Goal: Task Accomplishment & Management: Complete application form

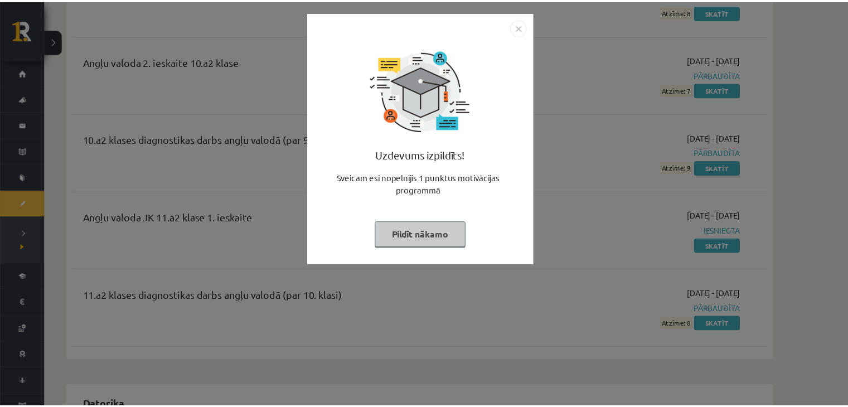
scroll to position [446, 0]
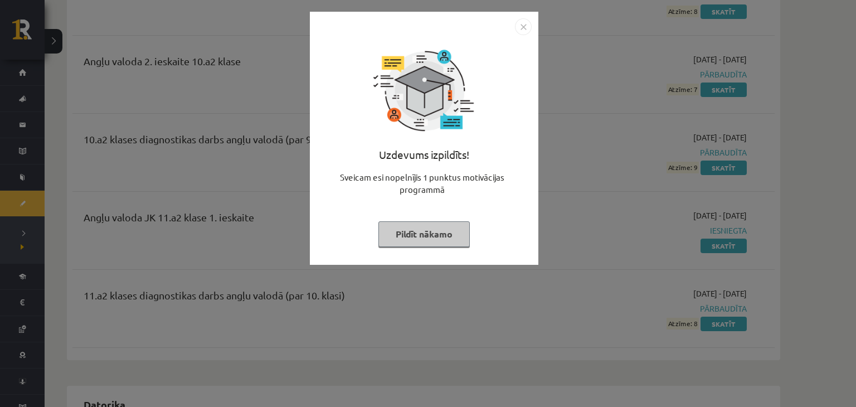
click at [416, 235] on button "Pildīt nākamo" at bounding box center [423, 234] width 91 height 26
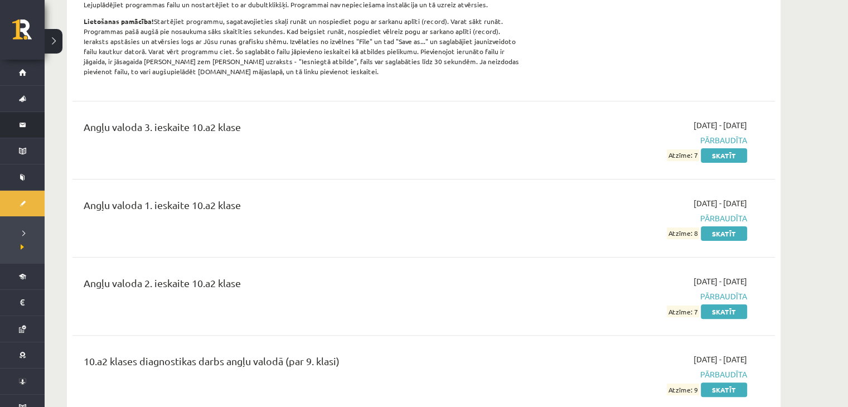
scroll to position [223, 0]
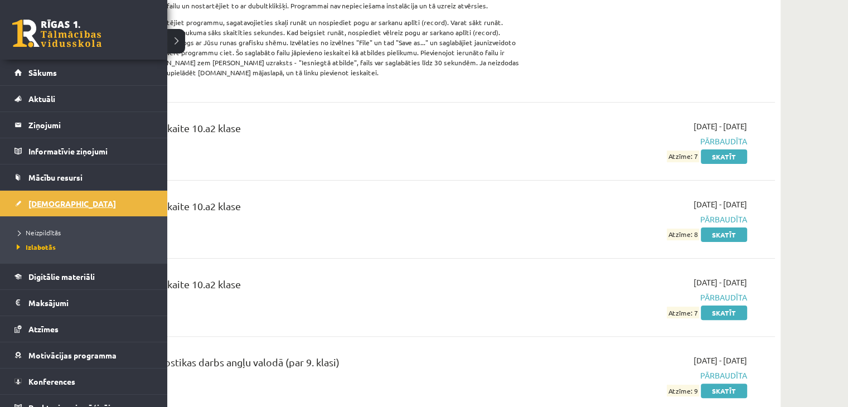
click at [50, 206] on span "[DEMOGRAPHIC_DATA]" at bounding box center [72, 203] width 88 height 10
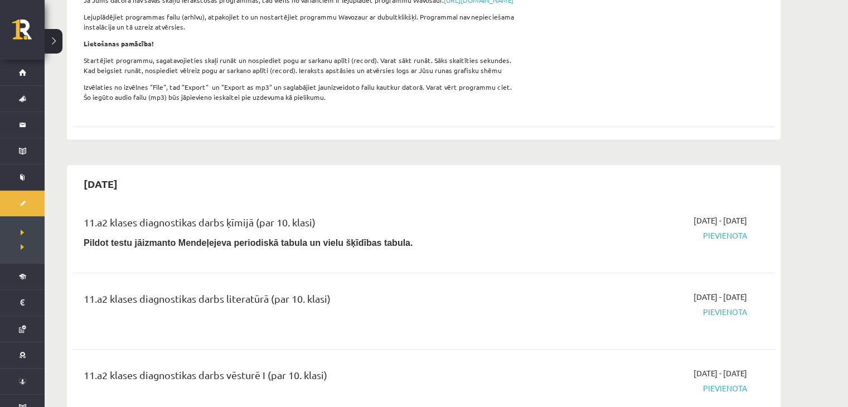
scroll to position [836, 0]
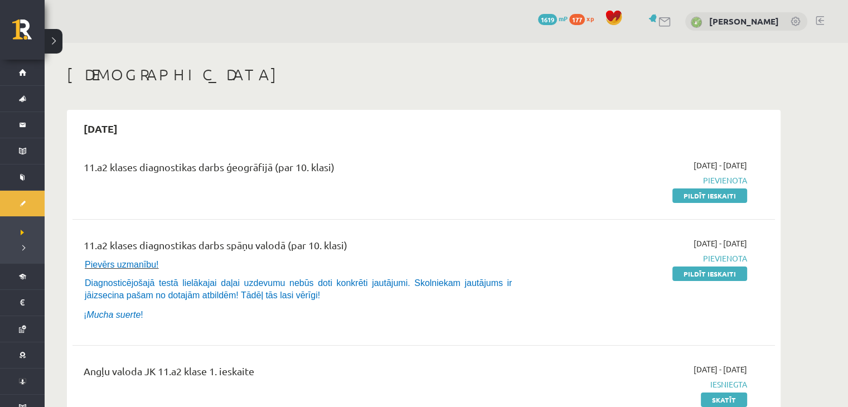
click at [658, 25] on link at bounding box center [664, 21] width 13 height 9
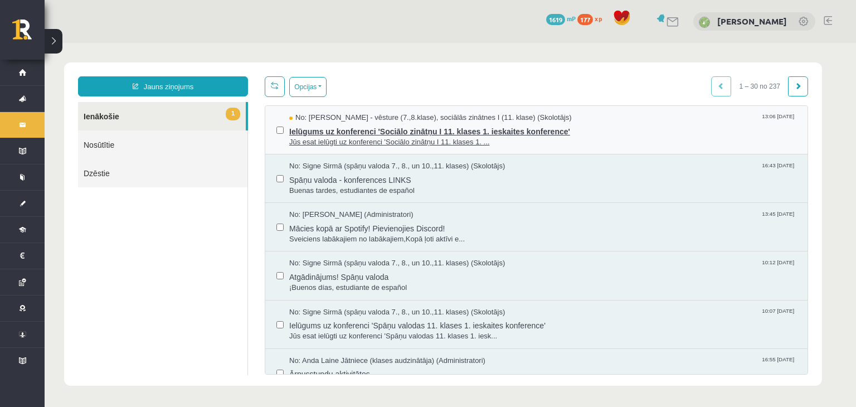
click at [524, 134] on span "Ielūgums uz konferenci 'Sociālo zinātņu I 11. klases 1. ieskaites konference'" at bounding box center [542, 130] width 507 height 14
click at [484, 132] on span "Ielūgums uz konferenci 'Sociālo zinātņu I 11. klases 1. ieskaites konference'" at bounding box center [542, 130] width 507 height 14
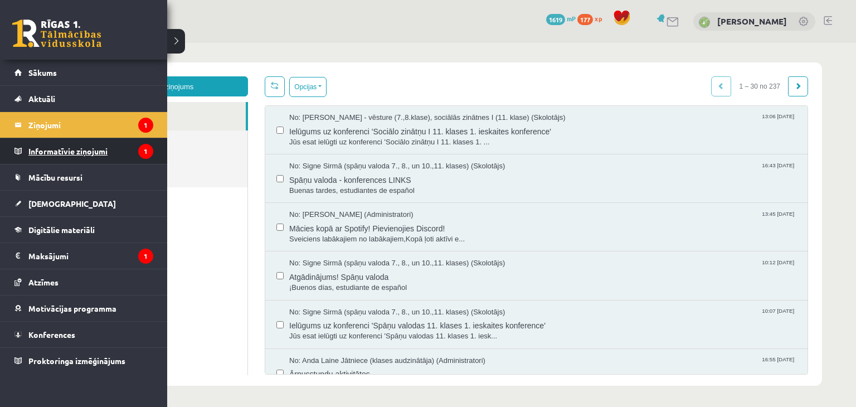
click at [70, 150] on legend "Informatīvie ziņojumi 1" at bounding box center [90, 151] width 125 height 26
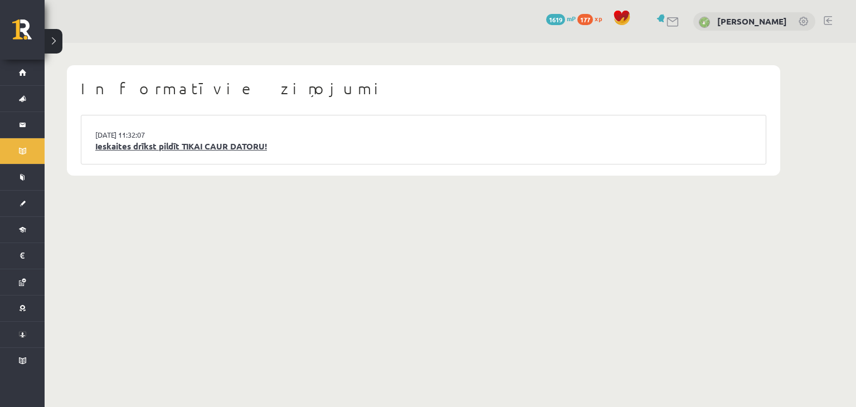
click at [230, 150] on link "Ieskaites drīkst pildīt TIKAI CAUR DATORU!" at bounding box center [423, 146] width 657 height 13
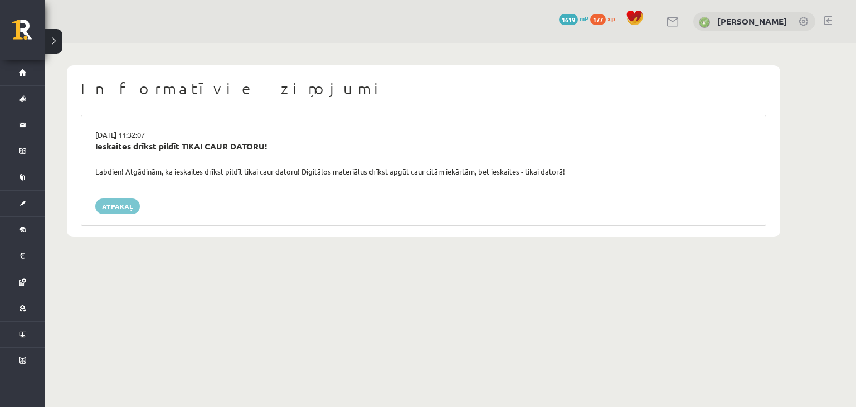
click at [129, 208] on link "Atpakaļ" at bounding box center [117, 206] width 45 height 16
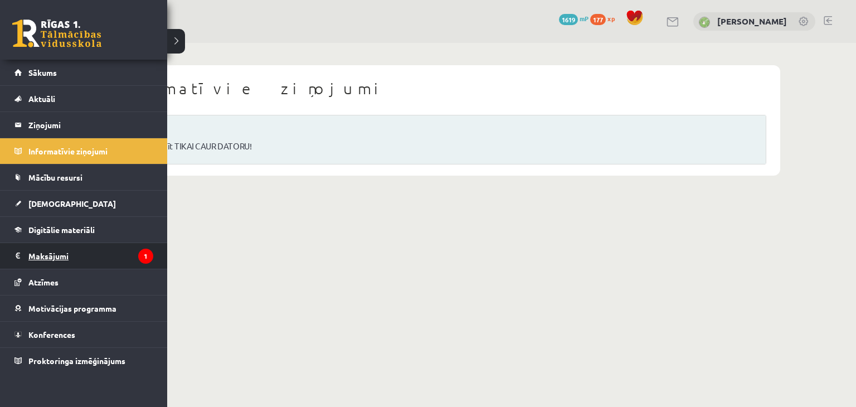
click at [62, 256] on legend "Maksājumi 1" at bounding box center [90, 256] width 125 height 26
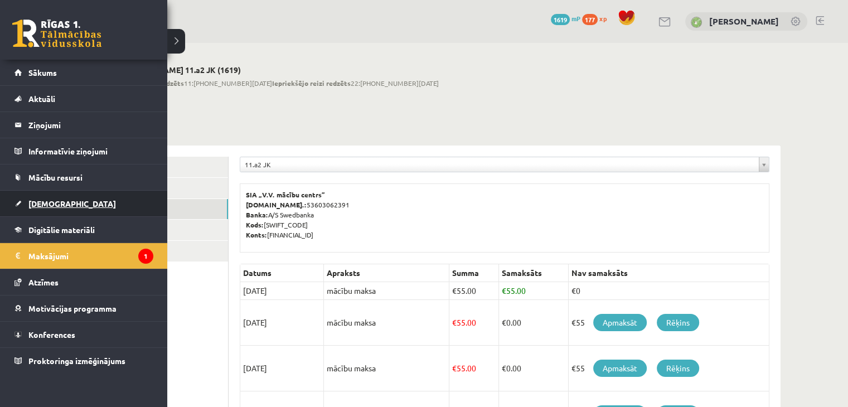
click at [89, 203] on link "[DEMOGRAPHIC_DATA]" at bounding box center [83, 204] width 139 height 26
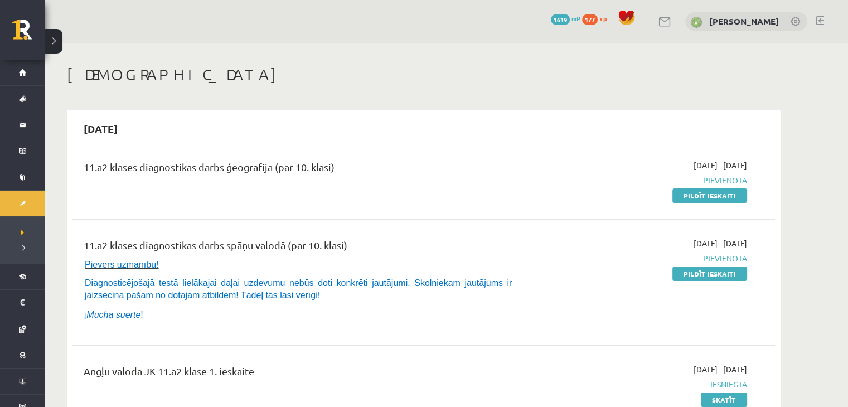
drag, startPoint x: 689, startPoint y: 197, endPoint x: 484, endPoint y: 59, distance: 247.2
click at [689, 197] on link "Pildīt ieskaiti" at bounding box center [709, 195] width 75 height 14
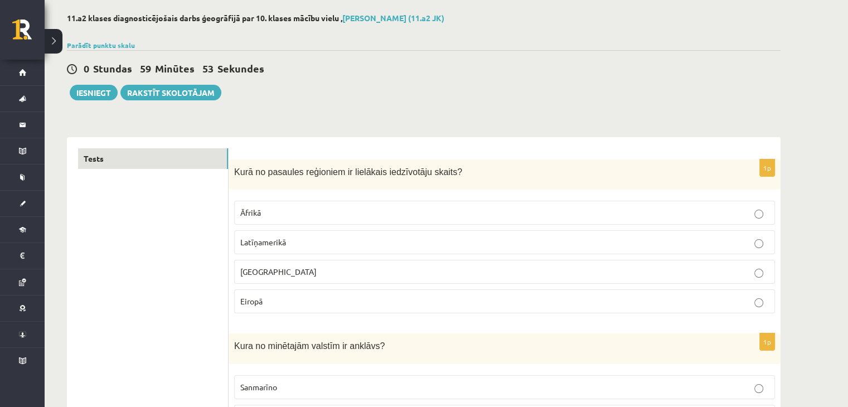
scroll to position [56, 0]
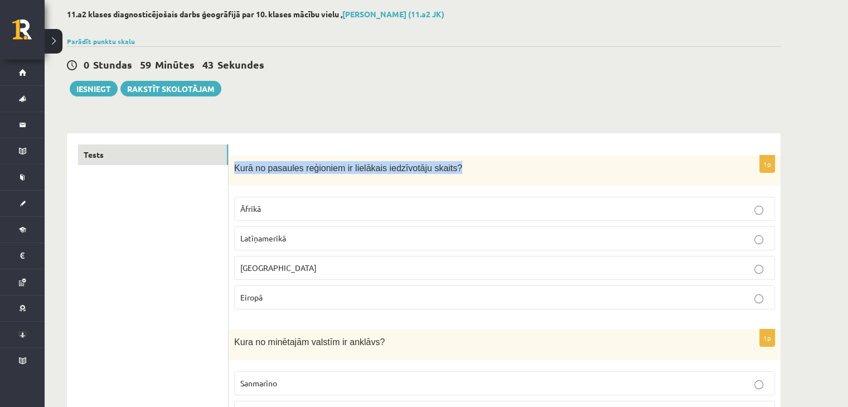
drag, startPoint x: 232, startPoint y: 166, endPoint x: 448, endPoint y: 170, distance: 215.2
click at [448, 170] on div "Kurā no pasaules reģioniem ir lielākais iedzīvotāju skaits?" at bounding box center [505, 171] width 552 height 31
click at [275, 276] on label "[GEOGRAPHIC_DATA]" at bounding box center [504, 268] width 541 height 24
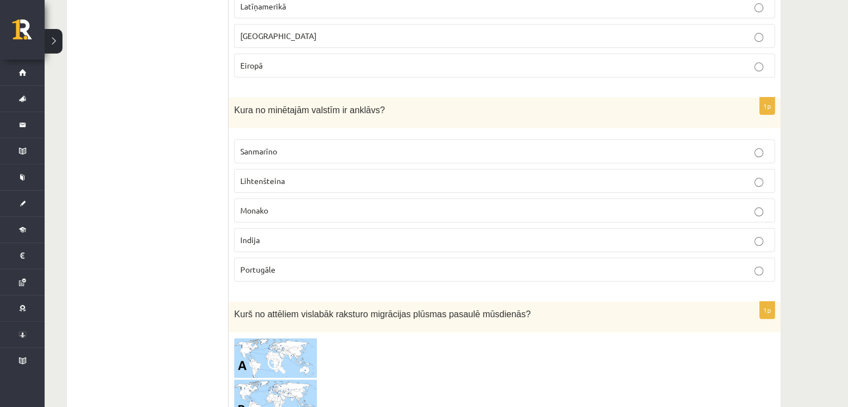
scroll to position [334, 0]
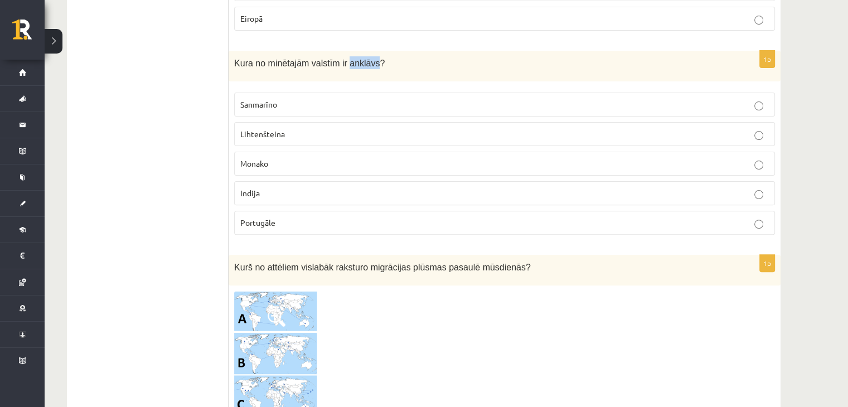
drag, startPoint x: 339, startPoint y: 63, endPoint x: 367, endPoint y: 59, distance: 28.2
click at [367, 59] on span "Kura no minētajām valstīm ir anklāvs?" at bounding box center [309, 63] width 150 height 9
drag, startPoint x: 240, startPoint y: 102, endPoint x: 285, endPoint y: 108, distance: 46.0
click at [285, 108] on p "Sanmarīno" at bounding box center [504, 105] width 528 height 12
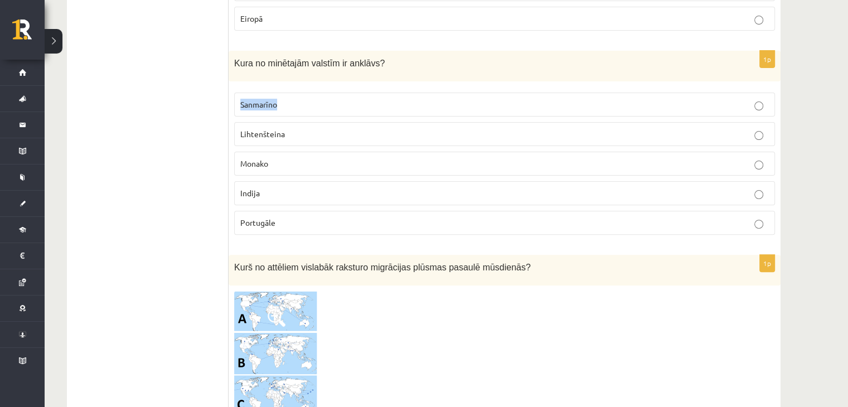
click at [285, 108] on p "Sanmarīno" at bounding box center [504, 105] width 528 height 12
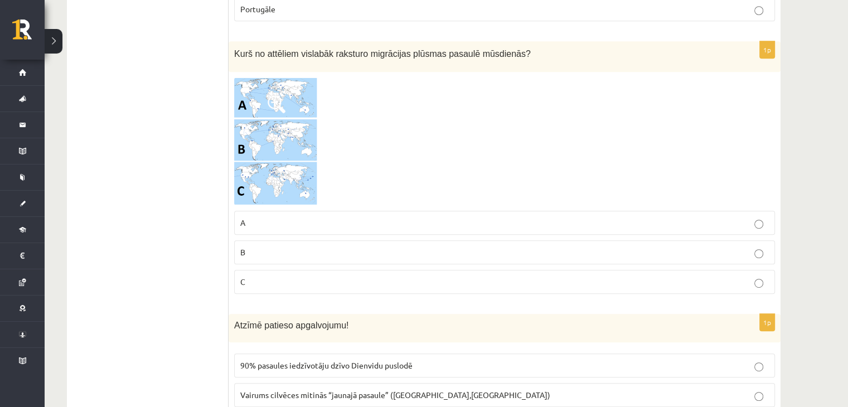
scroll to position [557, 0]
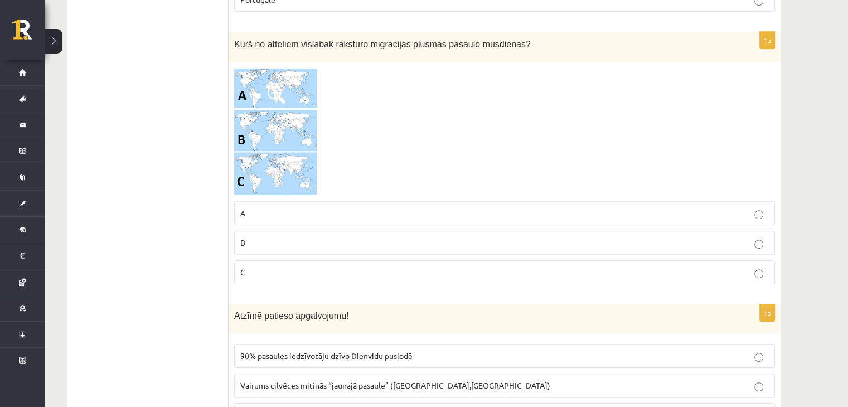
click at [301, 105] on img at bounding box center [276, 132] width 84 height 128
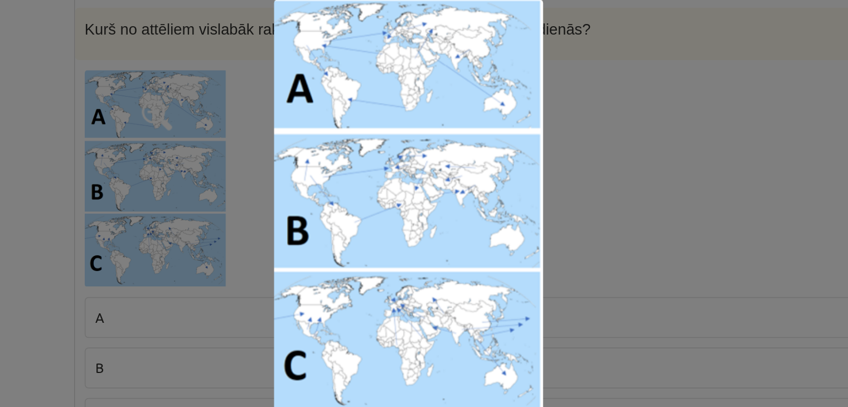
scroll to position [501, 0]
click at [445, 200] on img at bounding box center [424, 203] width 158 height 241
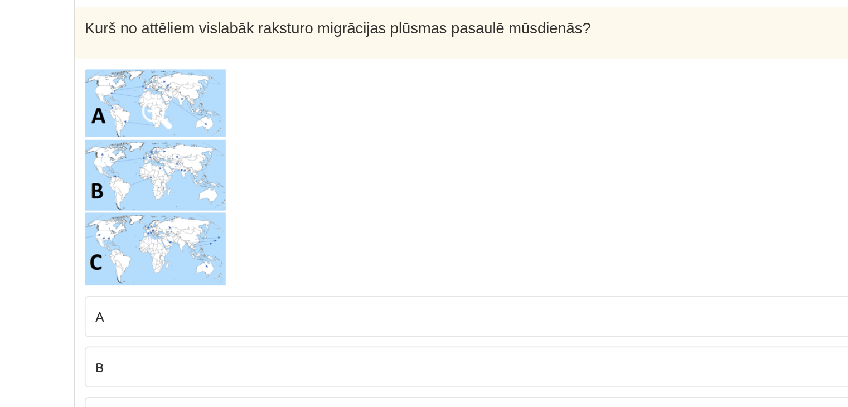
click at [445, 200] on div at bounding box center [504, 188] width 541 height 128
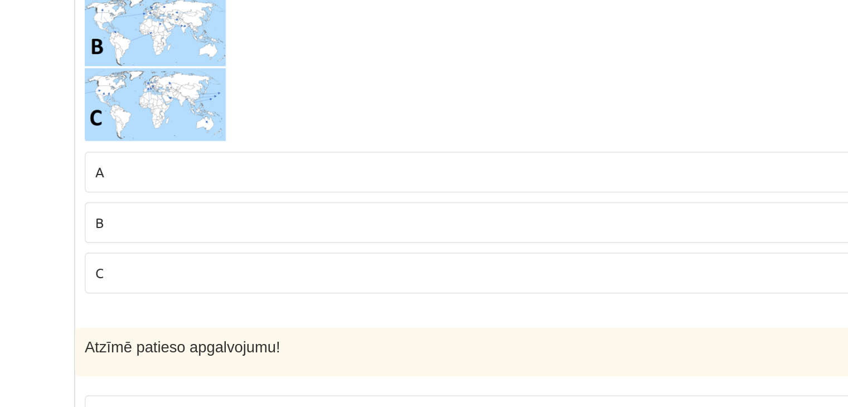
click at [338, 298] on p "B" at bounding box center [504, 299] width 528 height 12
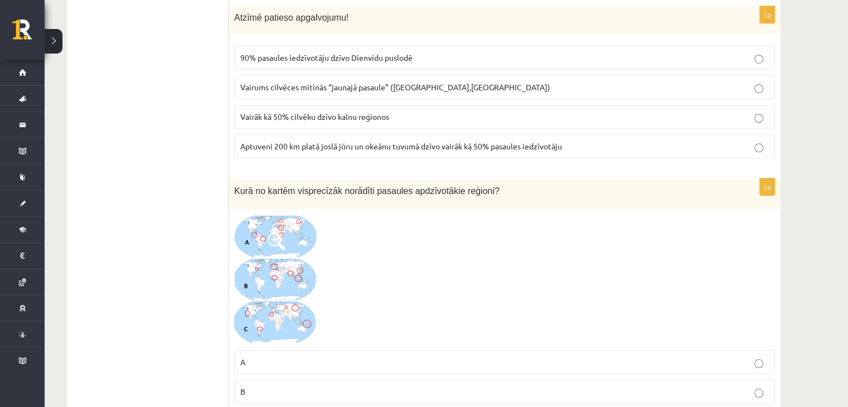
scroll to position [724, 0]
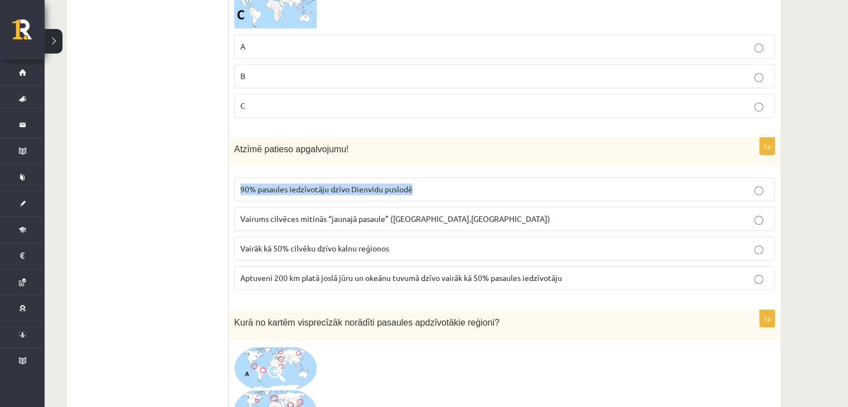
drag, startPoint x: 239, startPoint y: 186, endPoint x: 425, endPoint y: 188, distance: 186.2
click at [425, 188] on label "90% pasaules iedzīvotāju dzīvo Dienvidu puslodē" at bounding box center [504, 189] width 541 height 24
click at [342, 279] on p "Aptuveni 200 km platā joslā jūru un okeānu tuvumā dzīvo vairāk kā 50% pasaules …" at bounding box center [504, 278] width 528 height 12
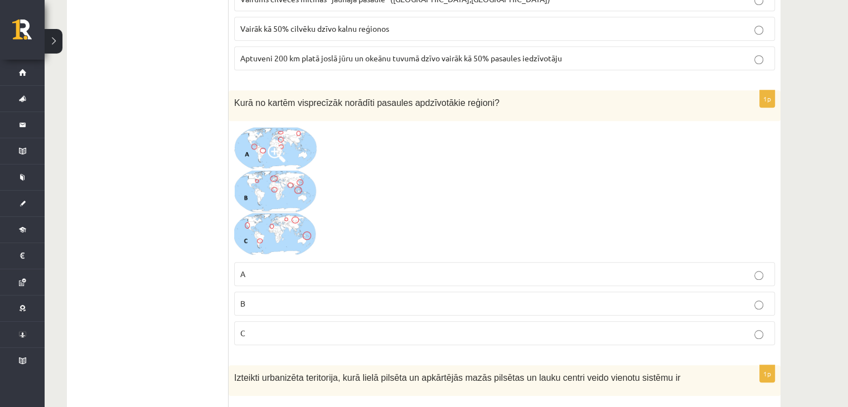
scroll to position [1003, 0]
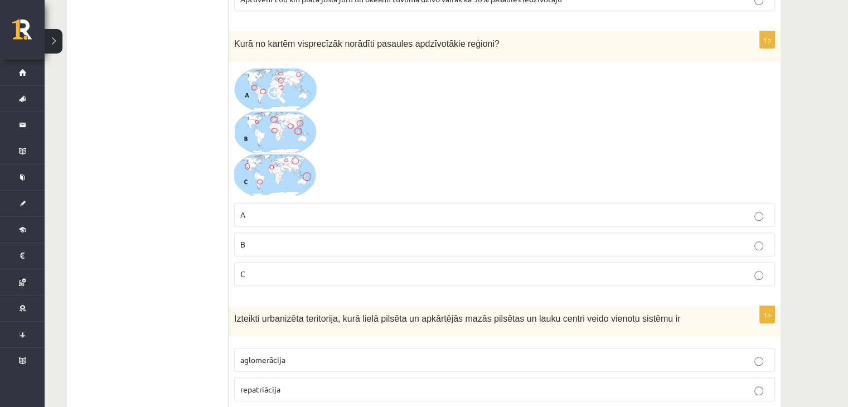
click at [284, 111] on img at bounding box center [276, 132] width 84 height 130
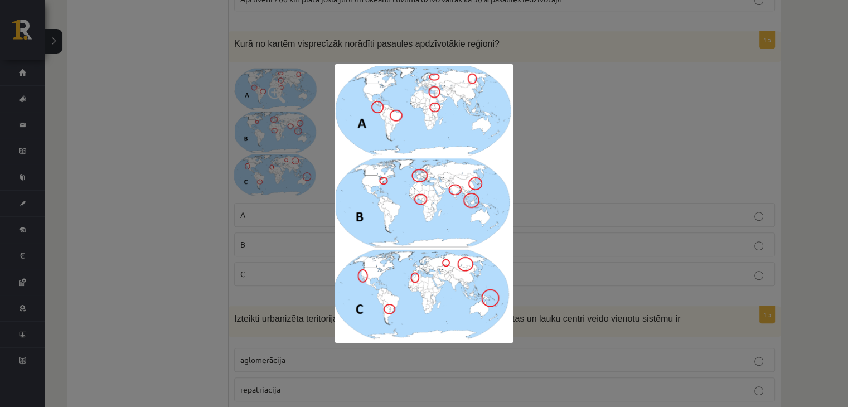
click at [466, 303] on img at bounding box center [423, 203] width 179 height 279
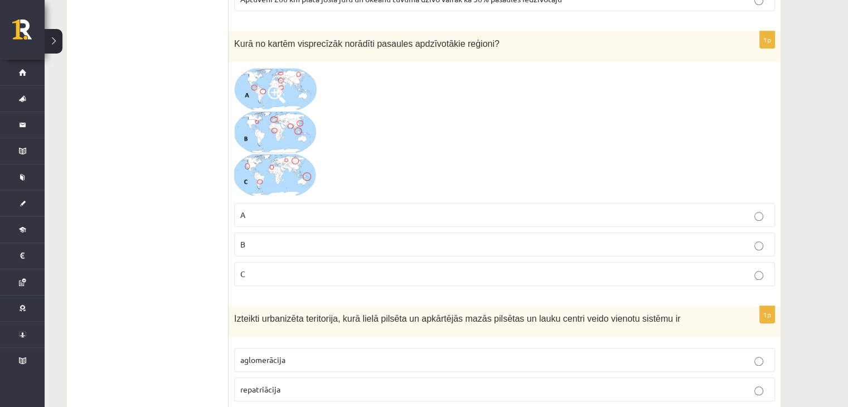
click at [302, 271] on p "C" at bounding box center [504, 274] width 528 height 12
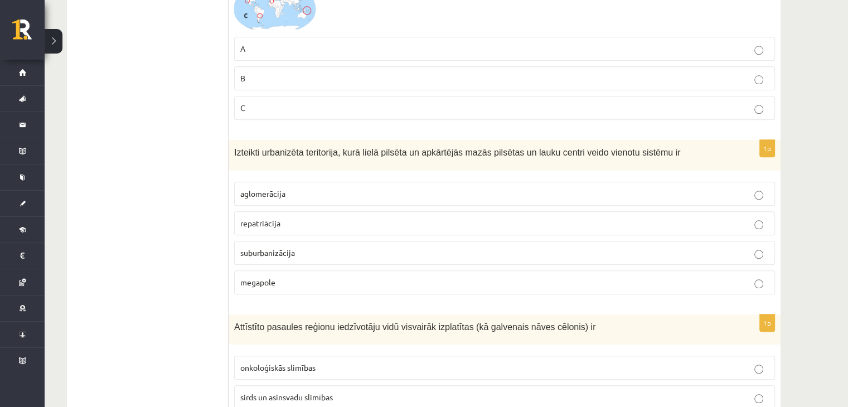
scroll to position [1170, 0]
click at [277, 275] on p "megapole" at bounding box center [504, 281] width 528 height 12
drag, startPoint x: 239, startPoint y: 245, endPoint x: 307, endPoint y: 254, distance: 68.6
click at [307, 254] on label "suburbanizācija" at bounding box center [504, 252] width 541 height 24
drag, startPoint x: 239, startPoint y: 275, endPoint x: 261, endPoint y: 271, distance: 23.1
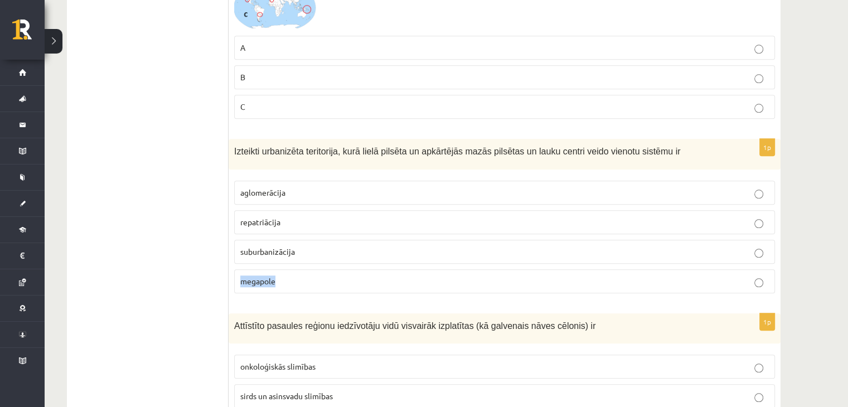
click at [297, 273] on label "megapole" at bounding box center [504, 281] width 541 height 24
click at [288, 246] on p "suburbanizācija" at bounding box center [504, 252] width 528 height 12
drag, startPoint x: 241, startPoint y: 186, endPoint x: 292, endPoint y: 189, distance: 51.4
click at [292, 189] on p "aglomerācija" at bounding box center [504, 193] width 528 height 12
click at [324, 191] on p "aglomerācija" at bounding box center [504, 193] width 528 height 12
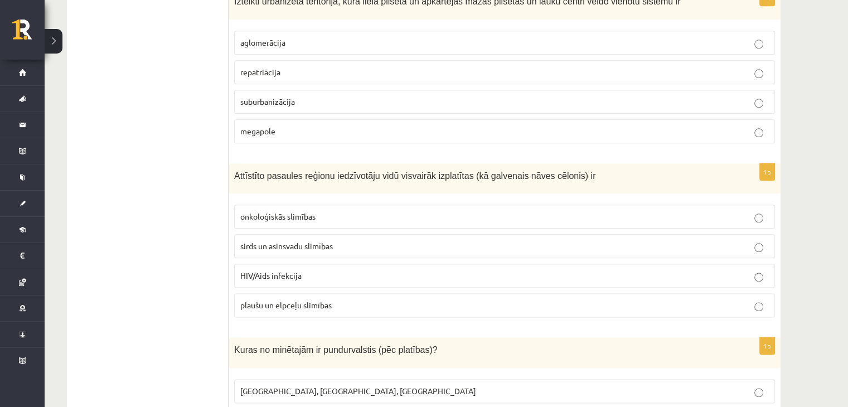
scroll to position [1337, 0]
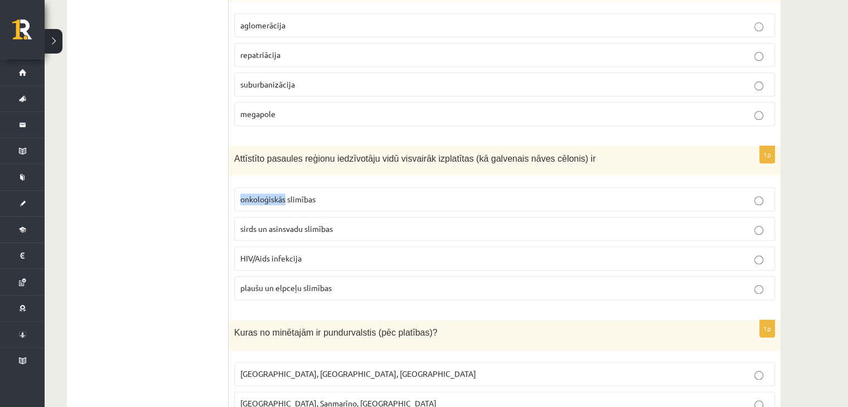
drag, startPoint x: 240, startPoint y: 193, endPoint x: 286, endPoint y: 196, distance: 45.8
click at [286, 196] on span "onkoloģiskās slimības" at bounding box center [277, 199] width 75 height 10
click at [298, 223] on span "sirds un asinsvadu slimības" at bounding box center [286, 228] width 93 height 10
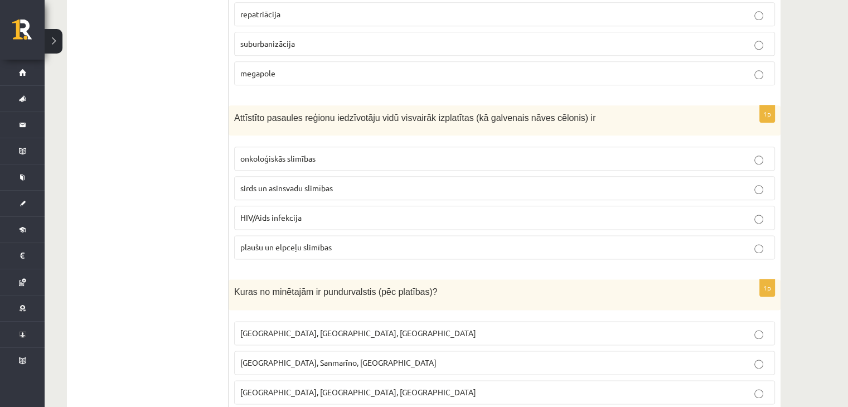
scroll to position [1560, 0]
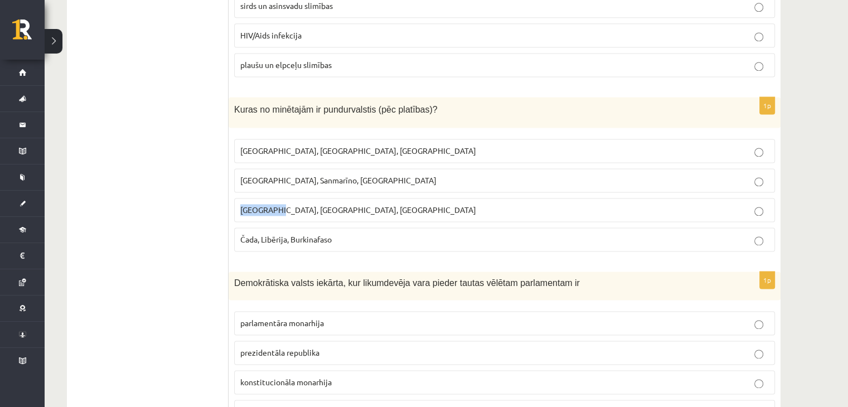
drag, startPoint x: 243, startPoint y: 201, endPoint x: 281, endPoint y: 208, distance: 38.6
click at [281, 208] on label "[GEOGRAPHIC_DATA], [GEOGRAPHIC_DATA], [GEOGRAPHIC_DATA]" at bounding box center [504, 210] width 541 height 24
click at [357, 175] on span "[GEOGRAPHIC_DATA], Sanmarīno, [GEOGRAPHIC_DATA]" at bounding box center [338, 180] width 196 height 10
click at [268, 178] on p "[GEOGRAPHIC_DATA], Sanmarīno, [GEOGRAPHIC_DATA]" at bounding box center [504, 180] width 528 height 12
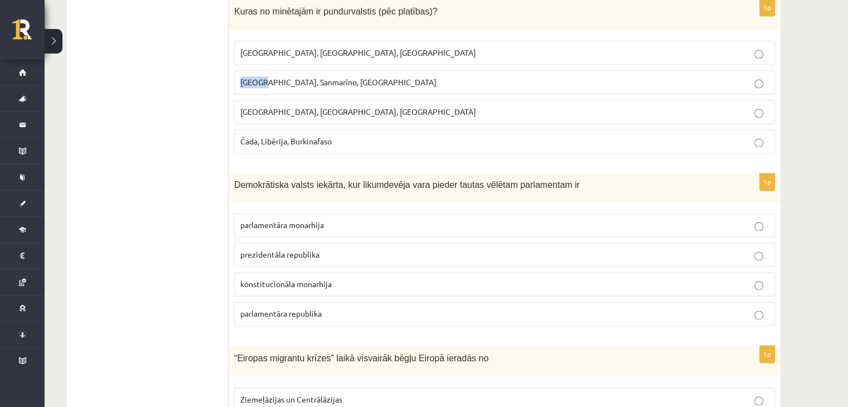
scroll to position [1671, 0]
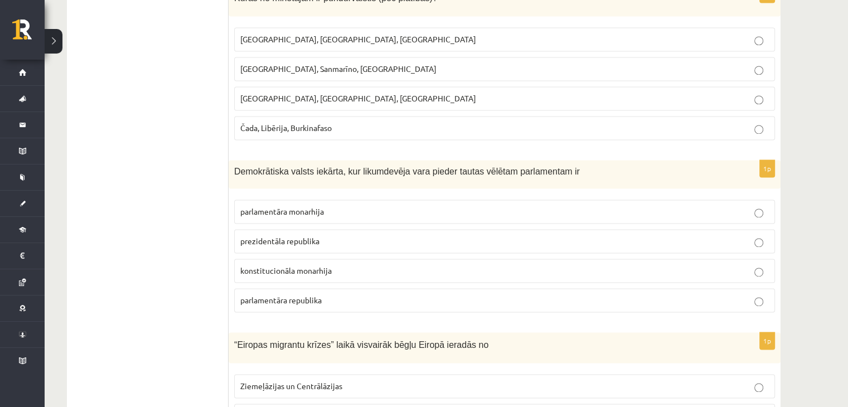
drag, startPoint x: 238, startPoint y: 290, endPoint x: 337, endPoint y: 290, distance: 99.2
click at [337, 290] on label "parlamentāra republika" at bounding box center [504, 300] width 541 height 24
click at [310, 295] on span "parlamentāra republika" at bounding box center [280, 300] width 81 height 10
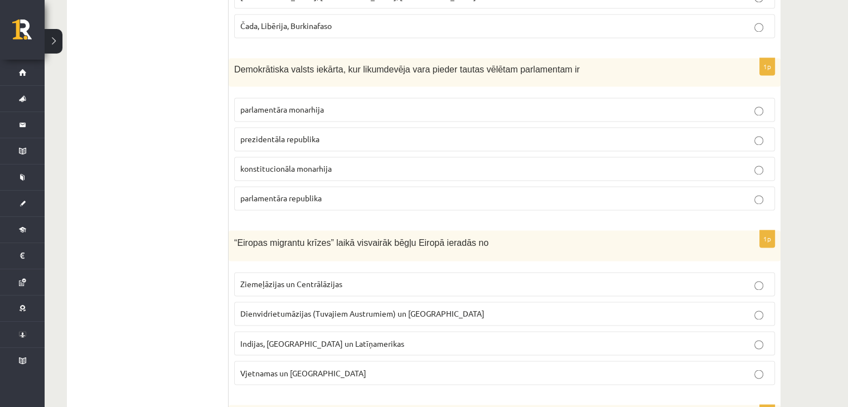
scroll to position [1839, 0]
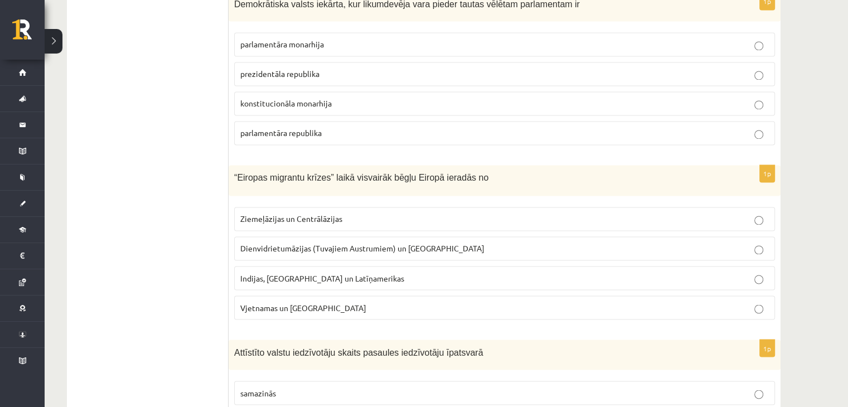
click at [288, 273] on span "Indijas, [GEOGRAPHIC_DATA] un Latīņamerikas" at bounding box center [322, 278] width 164 height 10
drag, startPoint x: 235, startPoint y: 166, endPoint x: 456, endPoint y: 178, distance: 221.6
click at [468, 183] on div "“Eiropas migrantu krīzes” laikā visvairāk bēgļu Eiropā ieradās no" at bounding box center [505, 180] width 552 height 31
click at [312, 213] on span "Ziemeļāzijas un Centrālāzijas" at bounding box center [291, 218] width 102 height 10
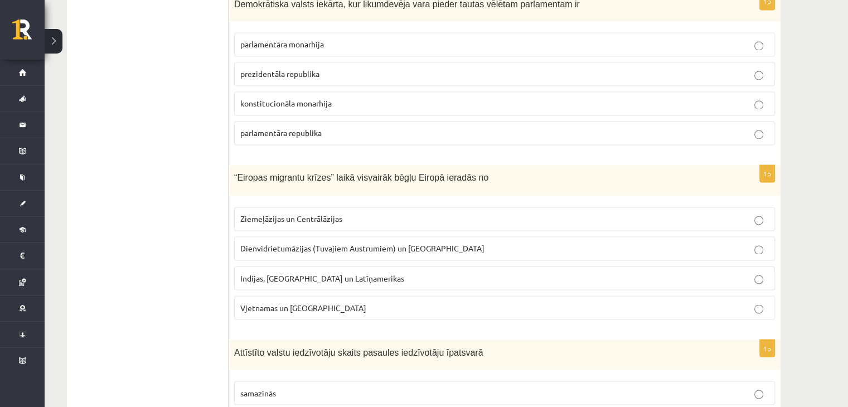
click at [320, 213] on span "Ziemeļāzijas un Centrālāzijas" at bounding box center [291, 218] width 102 height 10
click at [352, 243] on p "Dienvidrietumāzijas (Tuvajiem Austrumiem) un [GEOGRAPHIC_DATA]" at bounding box center [504, 248] width 528 height 12
click at [381, 213] on p "Ziemeļāzijas un Centrālāzijas" at bounding box center [504, 219] width 528 height 12
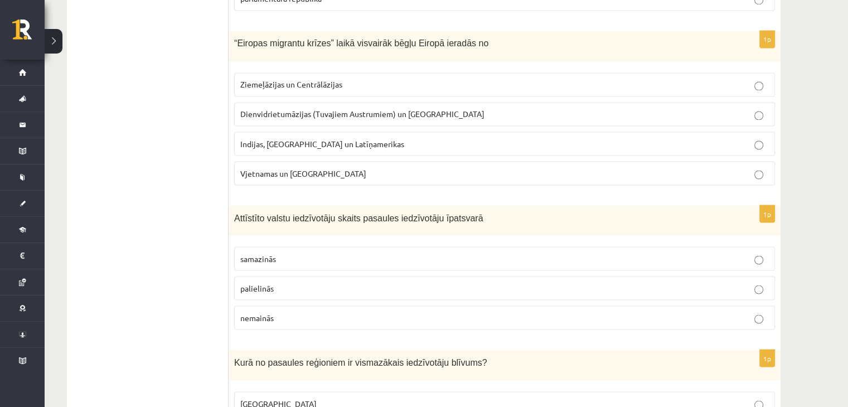
scroll to position [2006, 0]
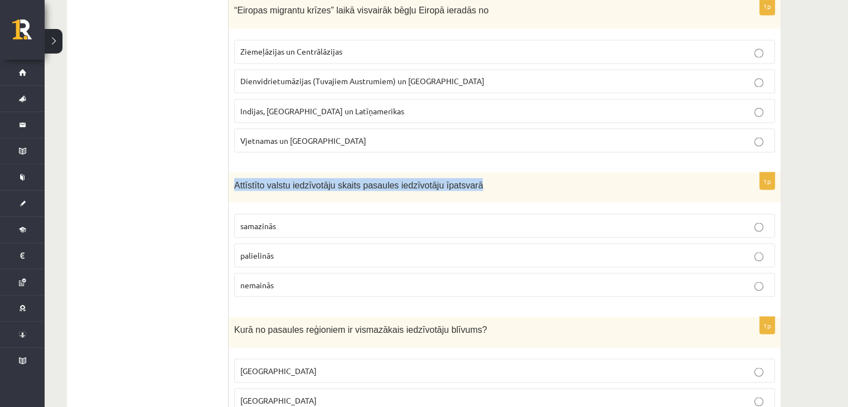
drag, startPoint x: 234, startPoint y: 177, endPoint x: 467, endPoint y: 175, distance: 232.4
click at [467, 178] on p "Attīstīto valstu iedzīvotāju skaits pasaules iedzīvotāju īpatsvarā" at bounding box center [476, 184] width 485 height 13
click at [246, 185] on div "Attīstīto valstu iedzīvotāju skaits pasaules iedzīvotāju īpatsvarā" at bounding box center [505, 187] width 552 height 31
click at [281, 249] on p "palielinās" at bounding box center [504, 255] width 528 height 12
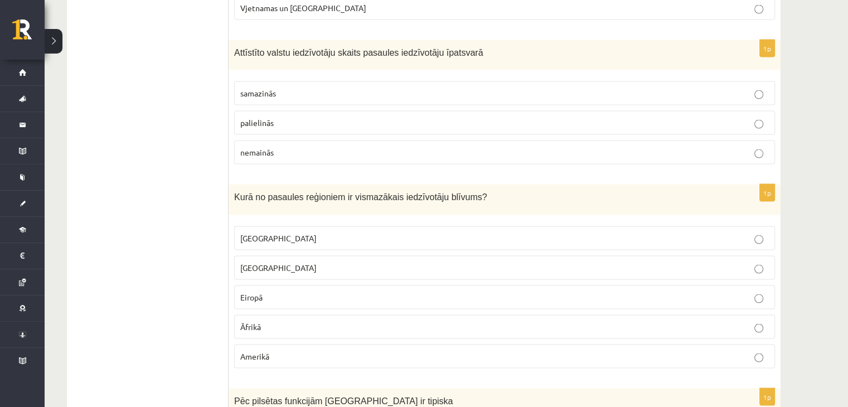
scroll to position [2173, 0]
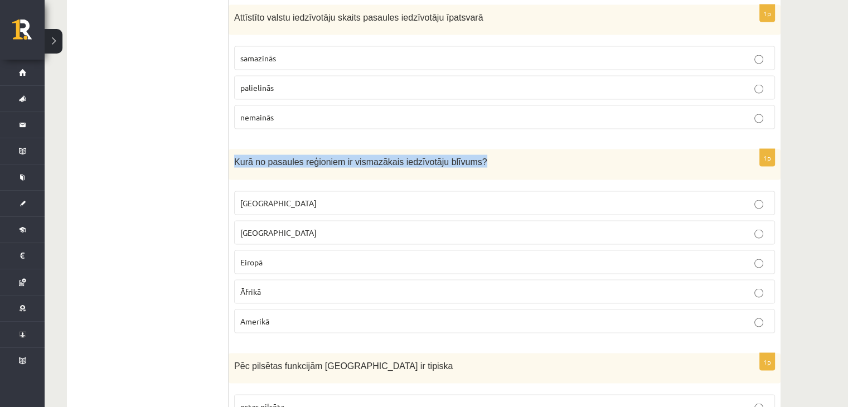
drag, startPoint x: 231, startPoint y: 152, endPoint x: 470, endPoint y: 156, distance: 239.1
click at [470, 156] on div "Kurā no pasaules reģioniem ir vismazākais iedzīvotāju blīvums?" at bounding box center [505, 164] width 552 height 31
drag, startPoint x: 294, startPoint y: 258, endPoint x: 291, endPoint y: 252, distance: 6.2
click at [292, 254] on label "Eiropā" at bounding box center [504, 262] width 541 height 24
click at [292, 256] on p "Eiropā" at bounding box center [504, 262] width 528 height 12
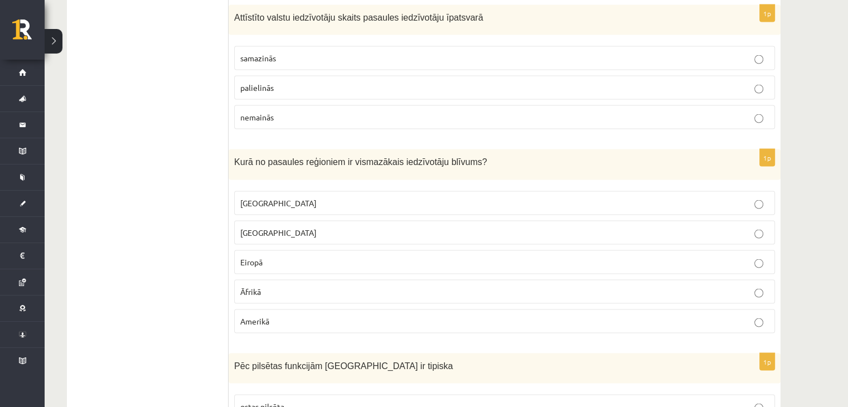
click at [299, 286] on p "Āfrikā" at bounding box center [504, 292] width 528 height 12
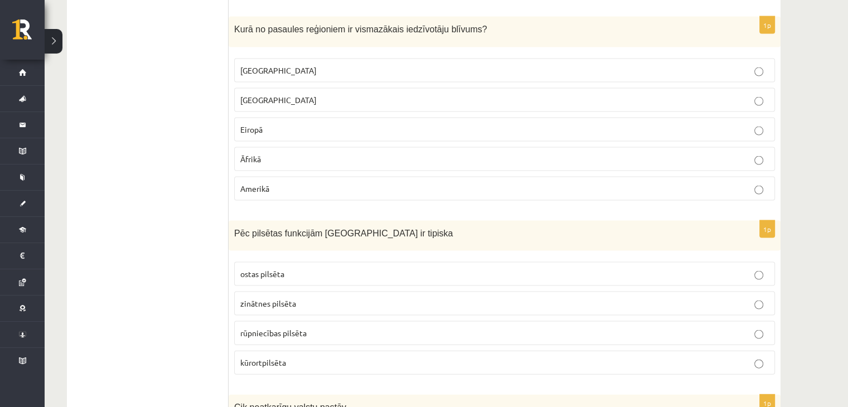
scroll to position [2340, 0]
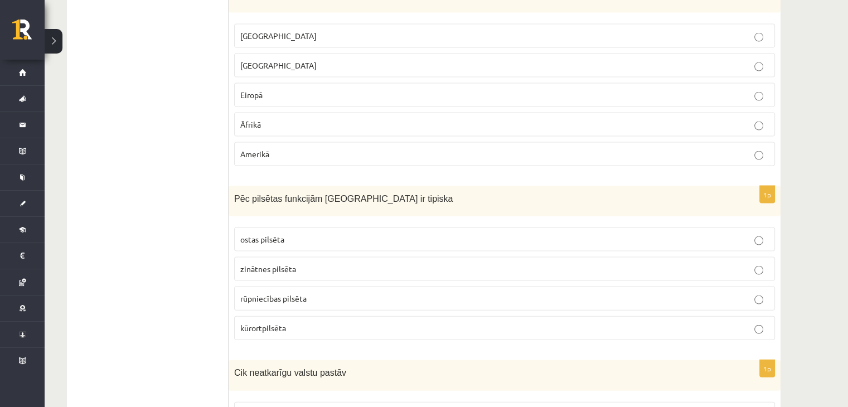
click at [266, 323] on span "kūrortpilsēta" at bounding box center [263, 328] width 46 height 10
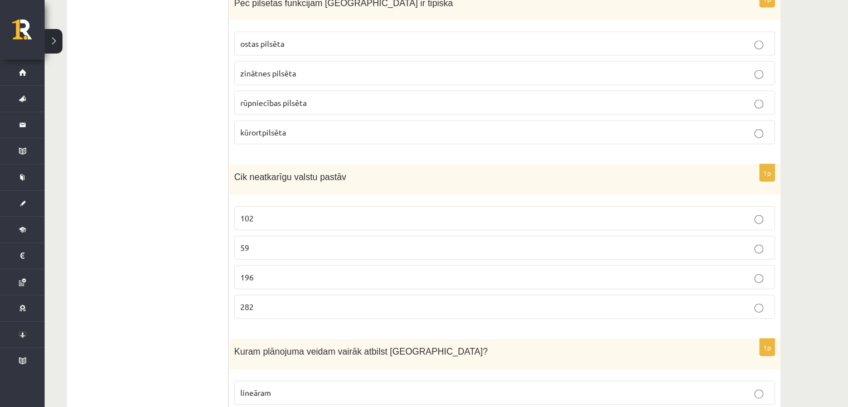
scroll to position [2563, 0]
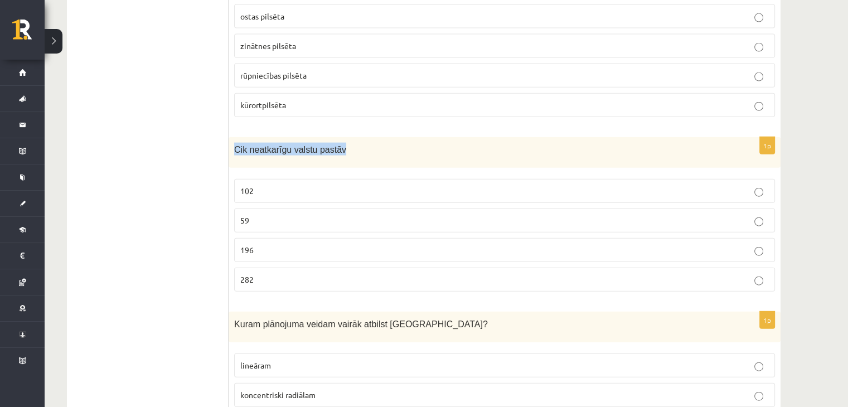
drag, startPoint x: 234, startPoint y: 137, endPoint x: 339, endPoint y: 139, distance: 104.8
click at [339, 143] on p "Cik neatkarīgu valstu pastāv" at bounding box center [476, 149] width 485 height 13
click at [342, 145] on div "Cik neatkarīgu valstu pastāv" at bounding box center [505, 152] width 552 height 31
click at [296, 244] on p "196" at bounding box center [504, 250] width 528 height 12
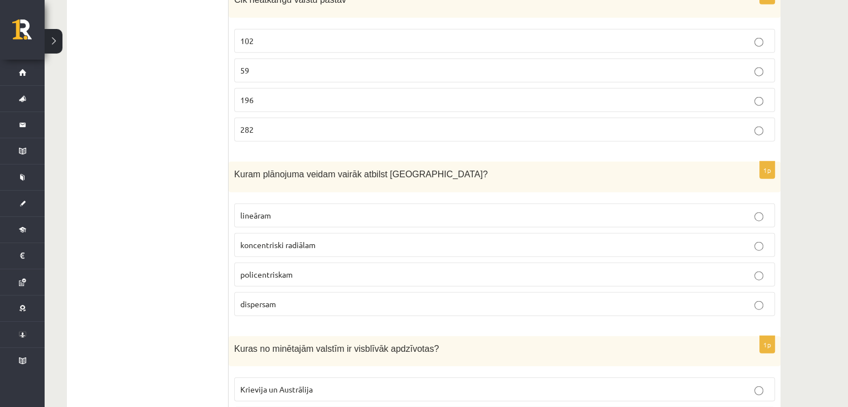
scroll to position [2730, 0]
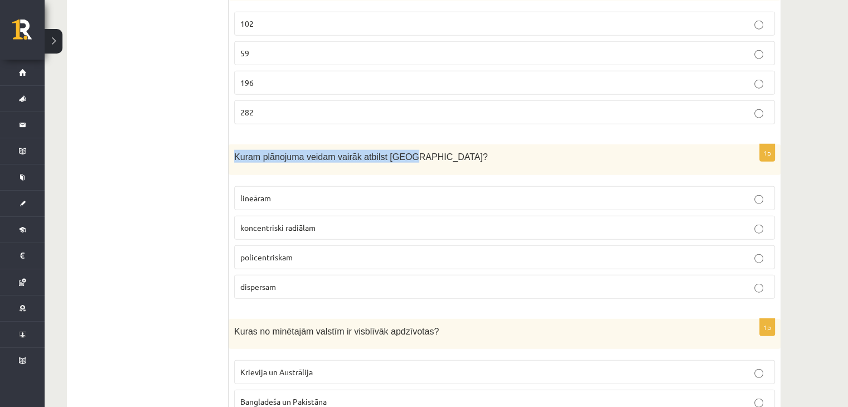
drag, startPoint x: 230, startPoint y: 143, endPoint x: 409, endPoint y: 150, distance: 179.6
click at [409, 150] on div "Kuram plānojuma veidam vairāk atbilst [GEOGRAPHIC_DATA]?" at bounding box center [505, 159] width 552 height 31
click at [241, 157] on div "Kuram plānojuma veidam vairāk atbilst [GEOGRAPHIC_DATA]?" at bounding box center [505, 159] width 552 height 31
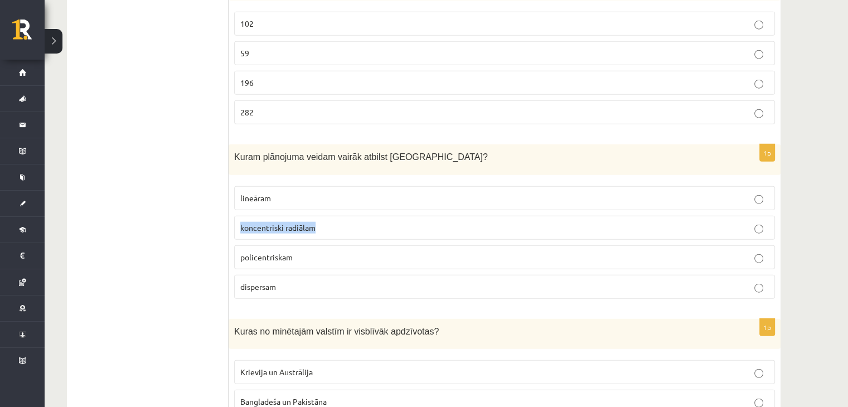
drag, startPoint x: 238, startPoint y: 212, endPoint x: 323, endPoint y: 207, distance: 84.9
click at [323, 216] on label "koncentriski radiālam" at bounding box center [504, 228] width 541 height 24
drag, startPoint x: 237, startPoint y: 182, endPoint x: 279, endPoint y: 188, distance: 42.2
click at [279, 188] on label "lineāram" at bounding box center [504, 198] width 541 height 24
drag, startPoint x: 238, startPoint y: 244, endPoint x: 294, endPoint y: 241, distance: 55.8
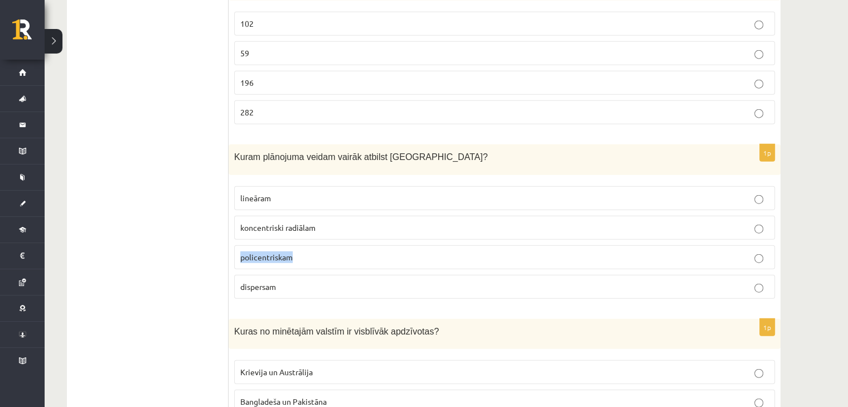
click at [294, 245] on label "policentriskam" at bounding box center [504, 257] width 541 height 24
drag, startPoint x: 241, startPoint y: 270, endPoint x: 255, endPoint y: 275, distance: 15.3
click at [301, 281] on p "dispersam" at bounding box center [504, 287] width 528 height 12
click at [294, 152] on span "Kuram plānojuma veidam vairāk atbilst [GEOGRAPHIC_DATA]?" at bounding box center [361, 156] width 254 height 9
click at [265, 192] on p "lineāram" at bounding box center [504, 198] width 528 height 12
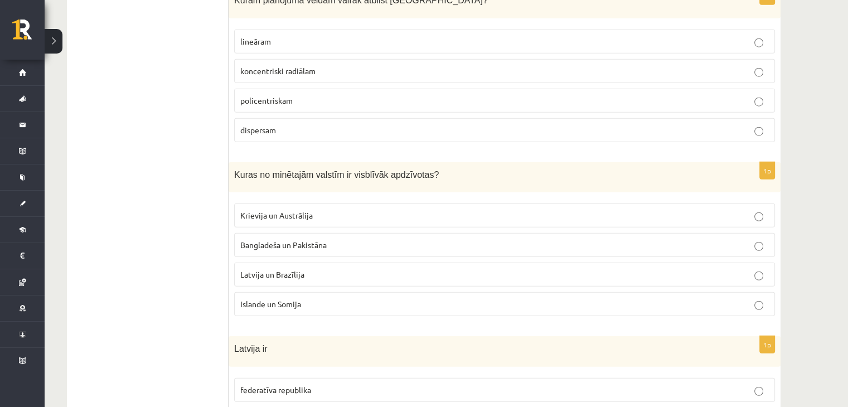
scroll to position [2898, 0]
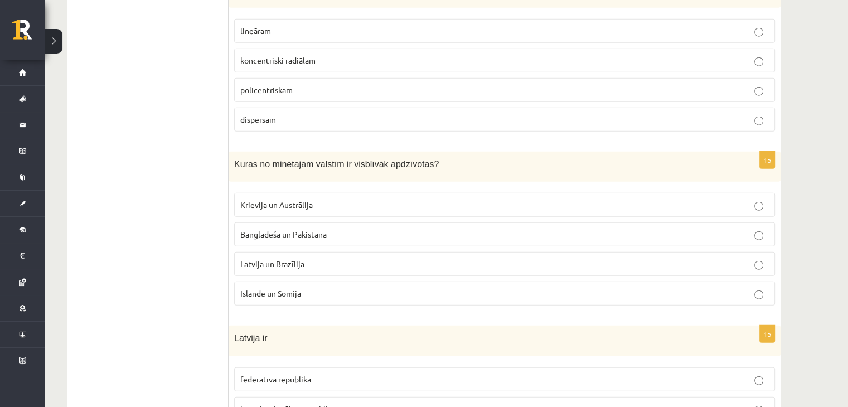
click at [357, 199] on p "Krievija un Austrālija" at bounding box center [504, 205] width 528 height 12
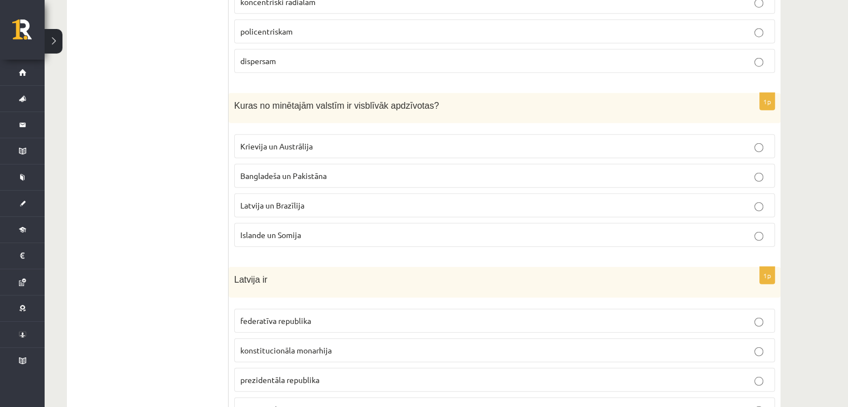
scroll to position [2953, 0]
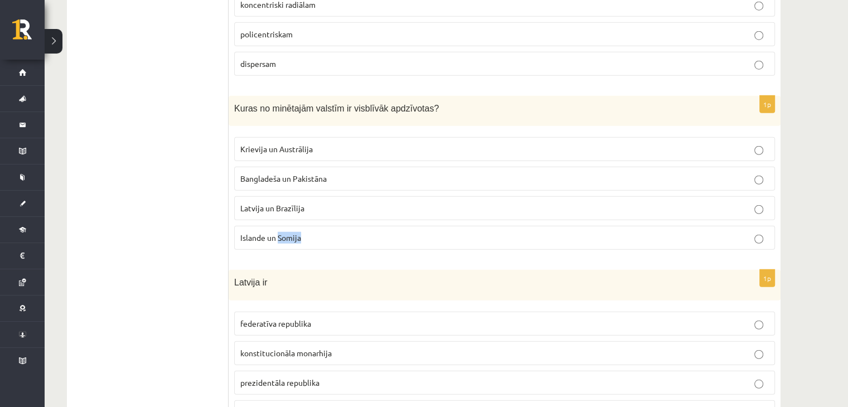
drag, startPoint x: 278, startPoint y: 223, endPoint x: 302, endPoint y: 228, distance: 24.5
click at [302, 228] on label "Islande un Somija" at bounding box center [504, 238] width 541 height 24
click at [274, 173] on p "Bangladeša un Pakistāna" at bounding box center [504, 179] width 528 height 12
drag, startPoint x: 241, startPoint y: 162, endPoint x: 281, endPoint y: 164, distance: 40.7
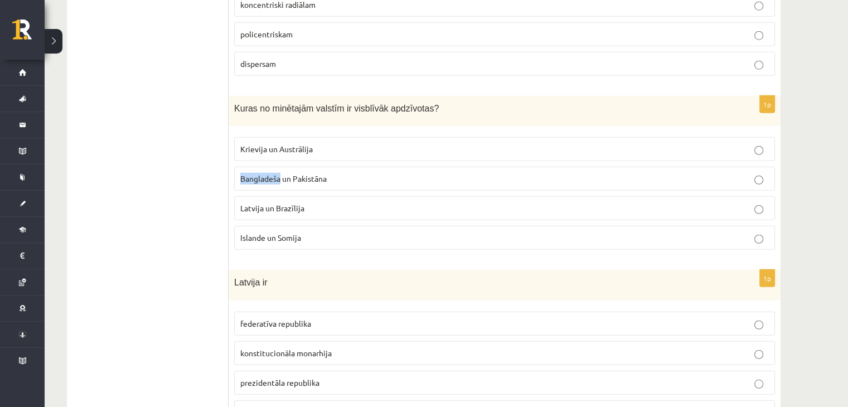
click at [281, 173] on span "Bangladeša un Pakistāna" at bounding box center [283, 178] width 86 height 10
click at [332, 173] on p "Bangladeša un Pakistāna" at bounding box center [504, 179] width 528 height 12
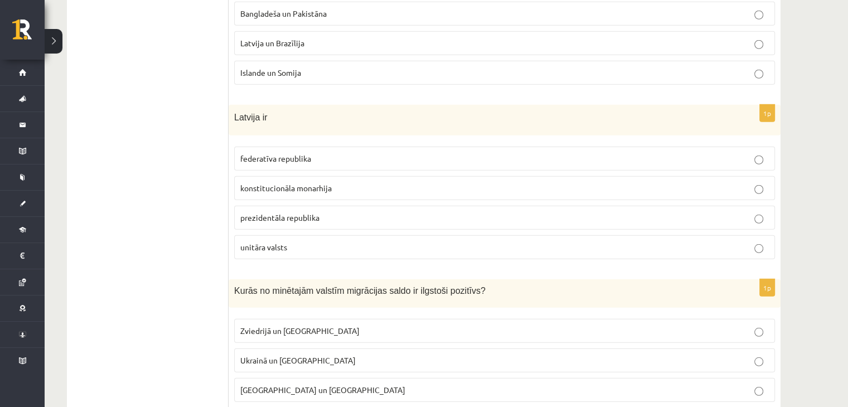
scroll to position [3121, 0]
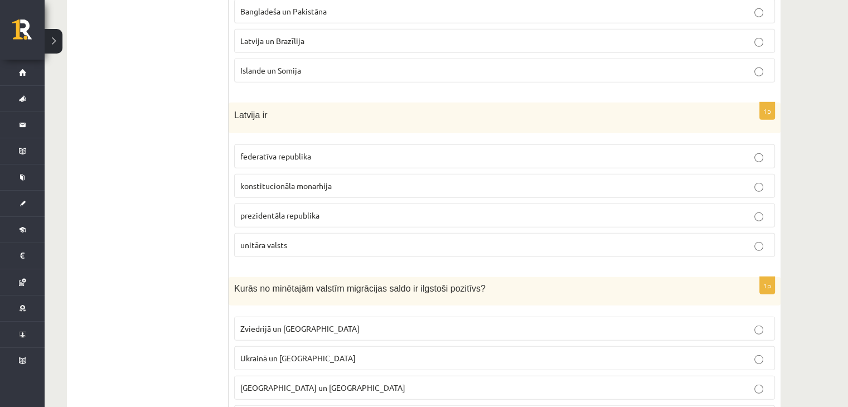
click at [278, 210] on span "prezidentāla republika" at bounding box center [279, 215] width 79 height 10
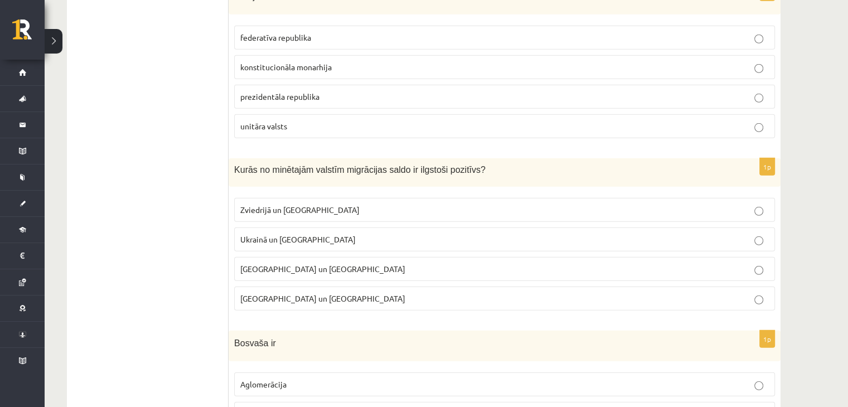
scroll to position [3285, 0]
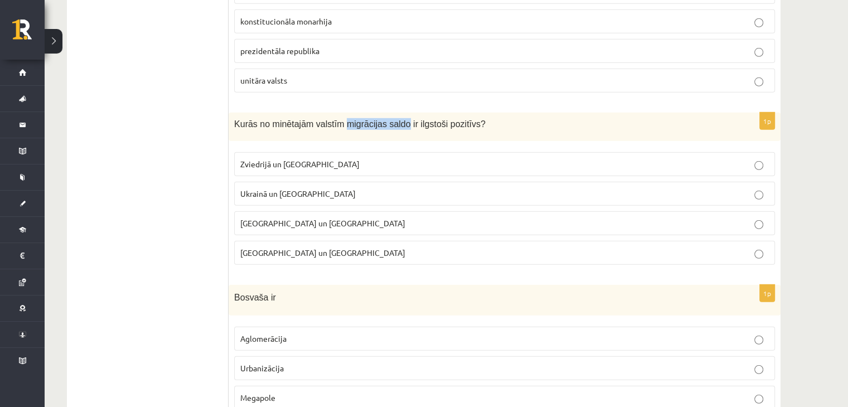
drag, startPoint x: 337, startPoint y: 108, endPoint x: 391, endPoint y: 110, distance: 54.1
click at [391, 119] on span "Kurās no minētajām valstīm migrācijas saldo ir ilgstoši pozitīvs?" at bounding box center [359, 123] width 251 height 9
click at [406, 114] on div "Kurās no minētajām valstīm migrācijas saldo ir ilgstoši pozitīvs?" at bounding box center [505, 127] width 552 height 28
click at [318, 217] on p "[GEOGRAPHIC_DATA] un [GEOGRAPHIC_DATA]" at bounding box center [504, 223] width 528 height 12
click at [322, 158] on p "Zviedrijā un [GEOGRAPHIC_DATA]" at bounding box center [504, 164] width 528 height 12
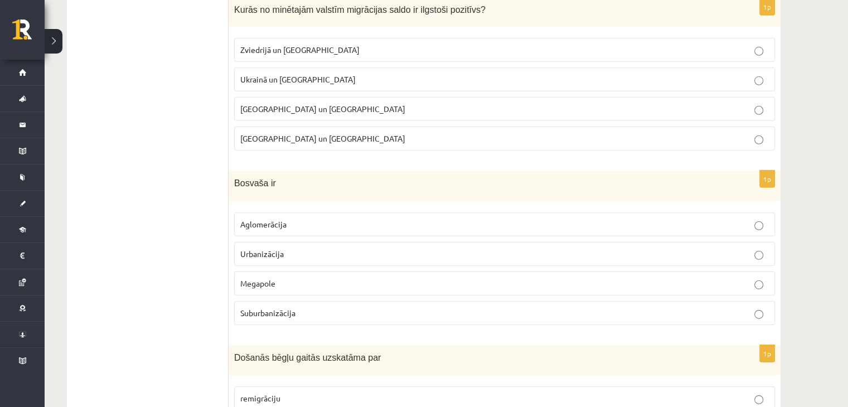
scroll to position [3396, 0]
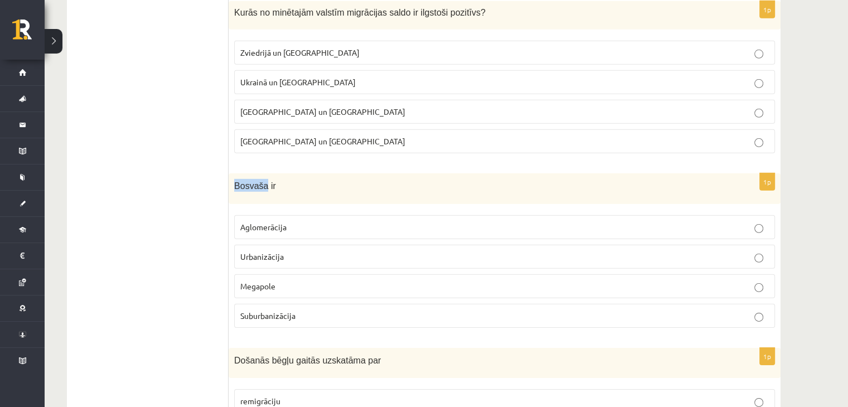
drag, startPoint x: 235, startPoint y: 166, endPoint x: 261, endPoint y: 166, distance: 25.6
click at [261, 181] on span "Bosvaša ir" at bounding box center [255, 185] width 42 height 9
click at [269, 281] on span "Megapole" at bounding box center [257, 286] width 35 height 10
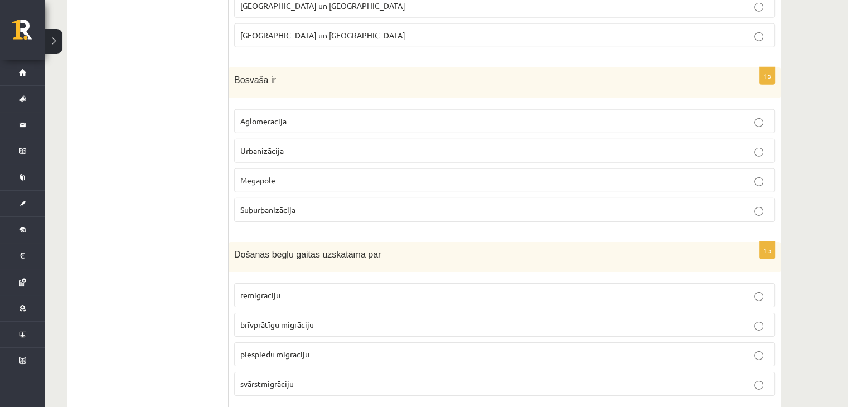
scroll to position [3564, 0]
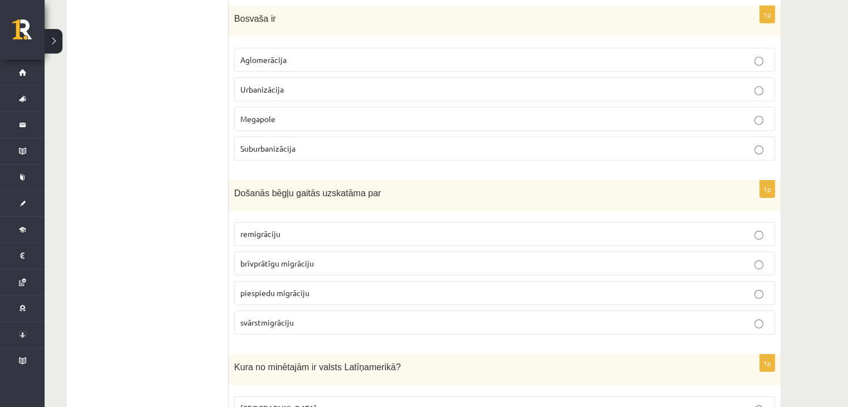
click at [261, 287] on p "piespiedu migrāciju" at bounding box center [504, 293] width 528 height 12
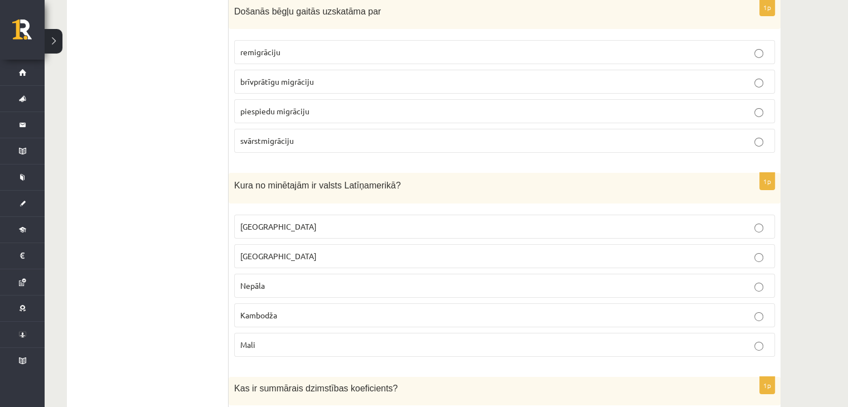
scroll to position [3787, 0]
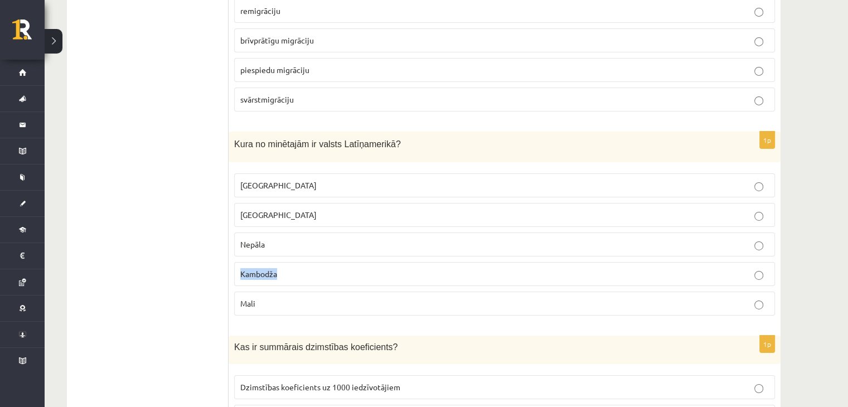
drag, startPoint x: 236, startPoint y: 252, endPoint x: 291, endPoint y: 254, distance: 55.2
click at [291, 262] on label "Kambodža" at bounding box center [504, 274] width 541 height 24
drag, startPoint x: 240, startPoint y: 281, endPoint x: 260, endPoint y: 284, distance: 20.3
click at [260, 298] on p "Mali" at bounding box center [504, 304] width 528 height 12
click at [270, 179] on p "[GEOGRAPHIC_DATA]" at bounding box center [504, 185] width 528 height 12
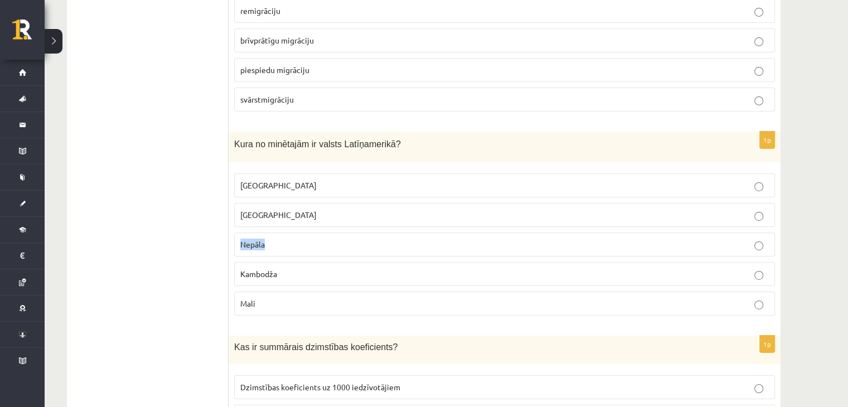
drag, startPoint x: 240, startPoint y: 221, endPoint x: 275, endPoint y: 231, distance: 36.9
click at [275, 232] on label "Nepāla" at bounding box center [504, 244] width 541 height 24
click at [271, 179] on p "[GEOGRAPHIC_DATA]" at bounding box center [504, 185] width 528 height 12
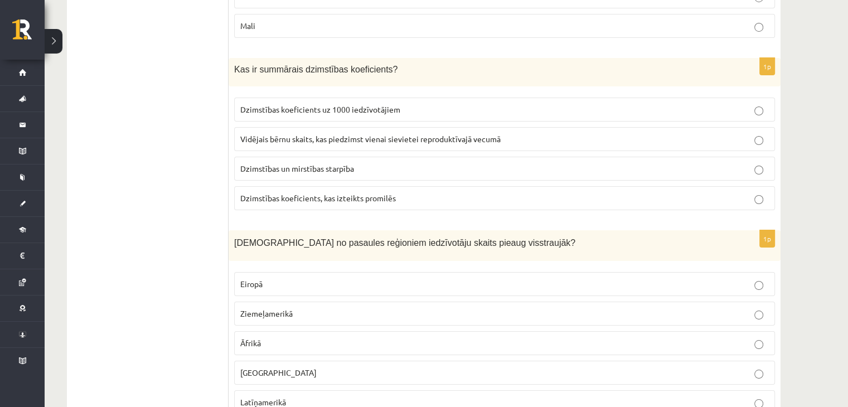
scroll to position [4065, 0]
click at [337, 133] on span "Vidējais bērnu skaits, kas piedzimst vienai sievietei reproduktīvajā vecumā" at bounding box center [370, 138] width 260 height 10
drag, startPoint x: 255, startPoint y: 45, endPoint x: 377, endPoint y: 38, distance: 122.2
click at [377, 57] on div "Kas ir summārais dzimstības koeficients?" at bounding box center [505, 71] width 552 height 28
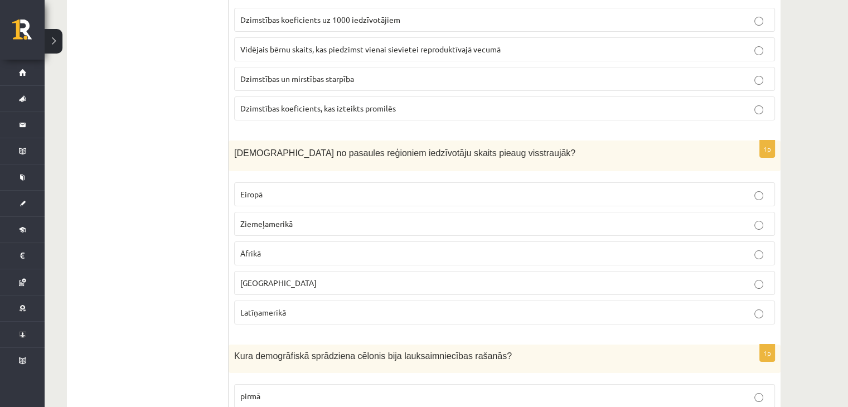
scroll to position [4177, 0]
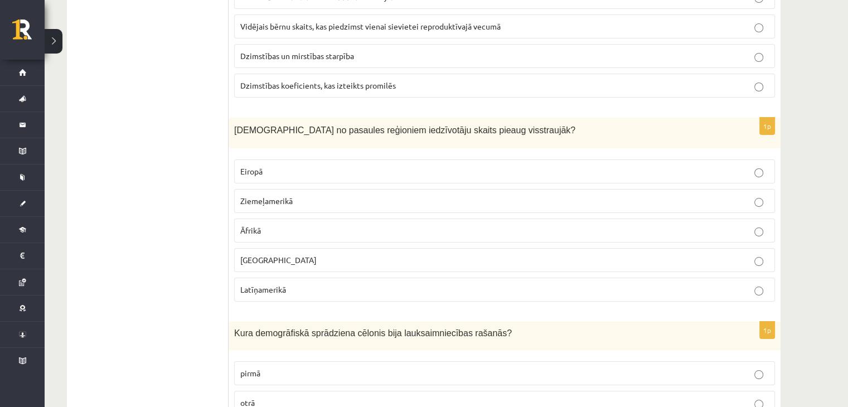
click at [281, 254] on p "[GEOGRAPHIC_DATA]" at bounding box center [504, 260] width 528 height 12
drag, startPoint x: 226, startPoint y: 104, endPoint x: 475, endPoint y: 110, distance: 249.2
click at [500, 123] on p "[DEMOGRAPHIC_DATA] no pasaules reģioniem iedzīvotāju skaits pieaug visstraujāk?" at bounding box center [476, 129] width 485 height 13
drag, startPoint x: 334, startPoint y: 108, endPoint x: 424, endPoint y: 112, distance: 89.8
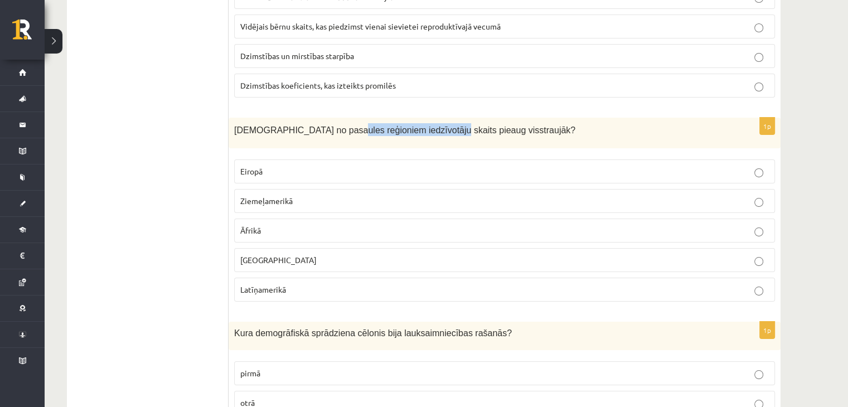
click at [424, 125] on span "[DEMOGRAPHIC_DATA] no pasaules reģioniem iedzīvotāju skaits pieaug visstraujāk?" at bounding box center [404, 129] width 341 height 9
click at [276, 129] on div "1p Kurā no pasaules reģioniem iedzīvotāju skaits pieaug visstraujāk? Eiropā Zie…" at bounding box center [505, 214] width 552 height 193
drag, startPoint x: 236, startPoint y: 108, endPoint x: 475, endPoint y: 108, distance: 239.7
click at [475, 123] on p "[DEMOGRAPHIC_DATA] no pasaules reģioniem iedzīvotāju skaits pieaug visstraujāk?" at bounding box center [476, 129] width 485 height 13
click at [271, 225] on p "Āfrikā" at bounding box center [504, 231] width 528 height 12
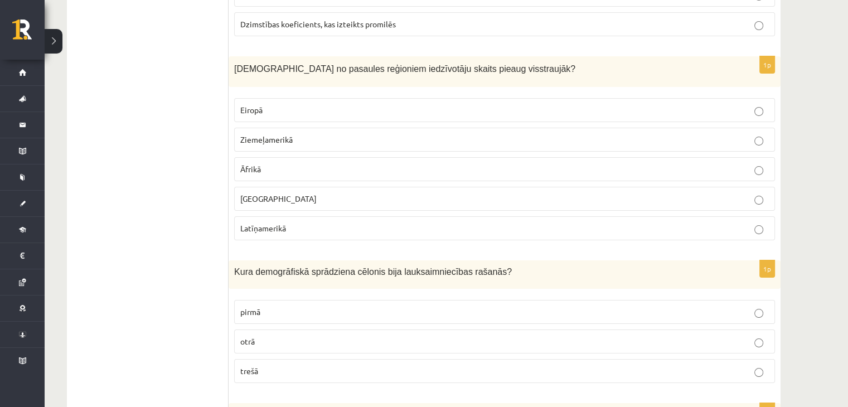
scroll to position [4233, 0]
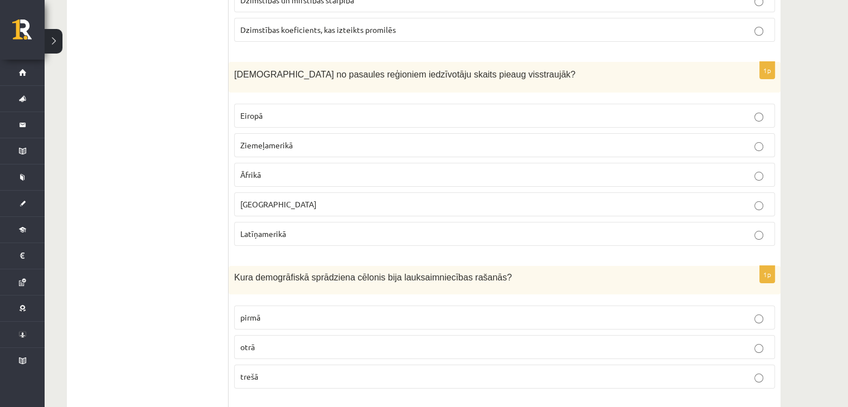
click at [273, 198] on p "[GEOGRAPHIC_DATA]" at bounding box center [504, 204] width 528 height 12
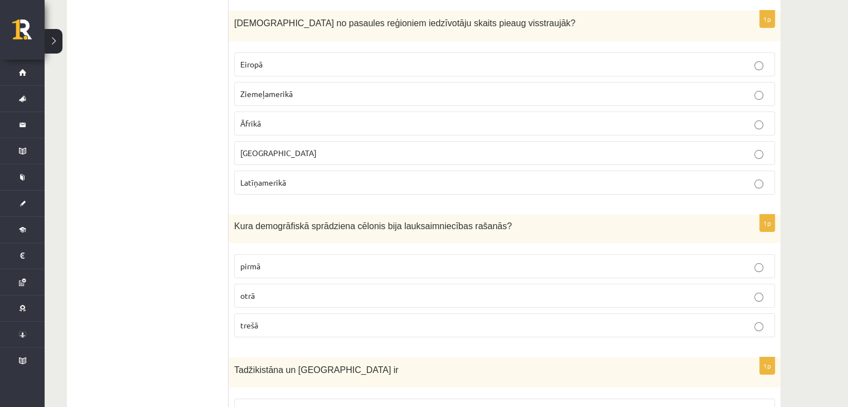
scroll to position [4288, 0]
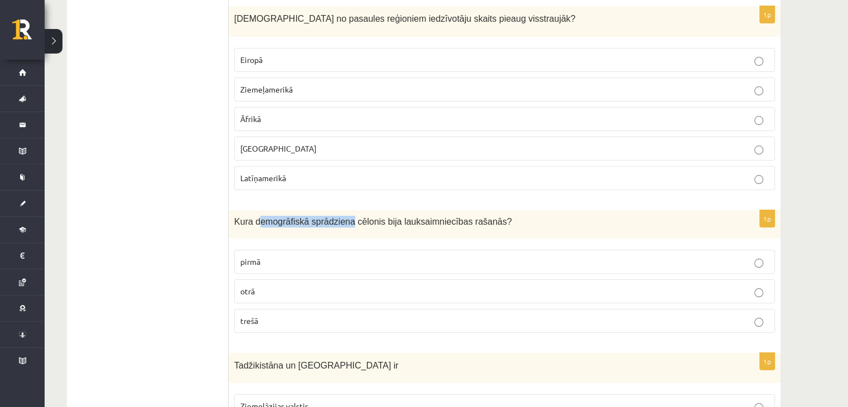
drag, startPoint x: 256, startPoint y: 197, endPoint x: 340, endPoint y: 192, distance: 83.7
click at [340, 217] on span "Kura demogrāfiskā sprādziena cēlonis bija lauksaimniecības rašanās?" at bounding box center [373, 221] width 278 height 9
click at [288, 256] on p "pirmā" at bounding box center [504, 262] width 528 height 12
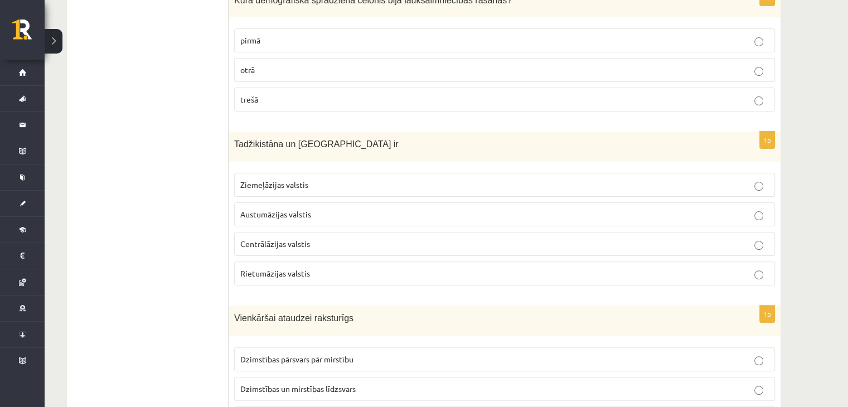
scroll to position [4511, 0]
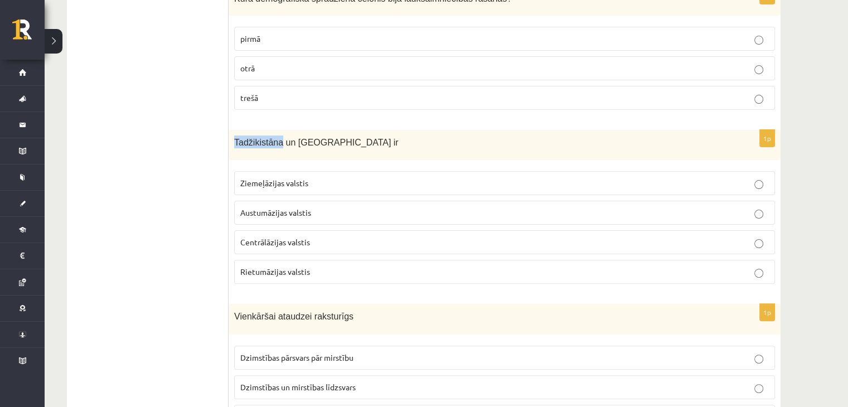
drag, startPoint x: 241, startPoint y: 118, endPoint x: 277, endPoint y: 121, distance: 35.8
click at [277, 130] on div "Tadžikistāna un [GEOGRAPHIC_DATA] ir" at bounding box center [505, 145] width 552 height 31
click at [308, 237] on span "Centrālāzijas valstis" at bounding box center [275, 242] width 70 height 10
drag, startPoint x: 290, startPoint y: 120, endPoint x: 344, endPoint y: 113, distance: 54.5
click at [344, 138] on span "Tadžikistāna un [GEOGRAPHIC_DATA] ir" at bounding box center [316, 142] width 164 height 9
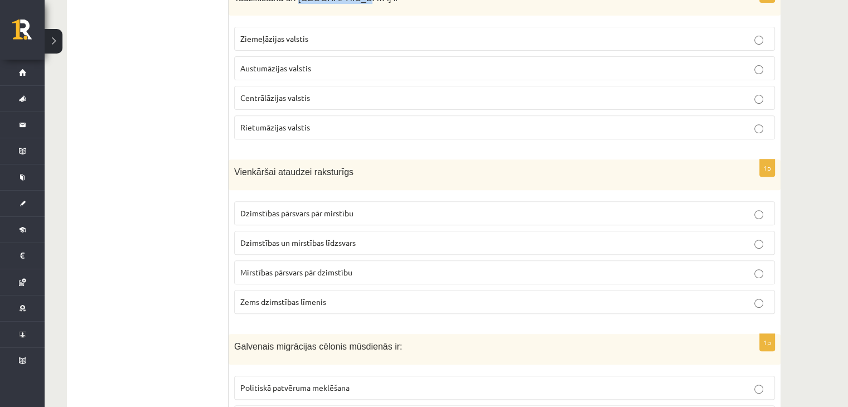
scroll to position [4678, 0]
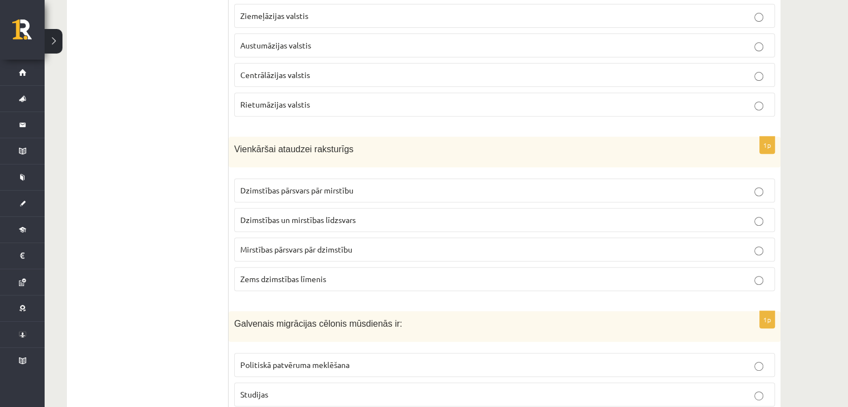
click at [285, 215] on span "Dzimstības un mirstības līdzsvars" at bounding box center [297, 220] width 115 height 10
drag, startPoint x: 234, startPoint y: 125, endPoint x: 299, endPoint y: 119, distance: 65.5
click at [299, 144] on span "Vienkāršai ataudzei raksturīgs" at bounding box center [293, 148] width 119 height 9
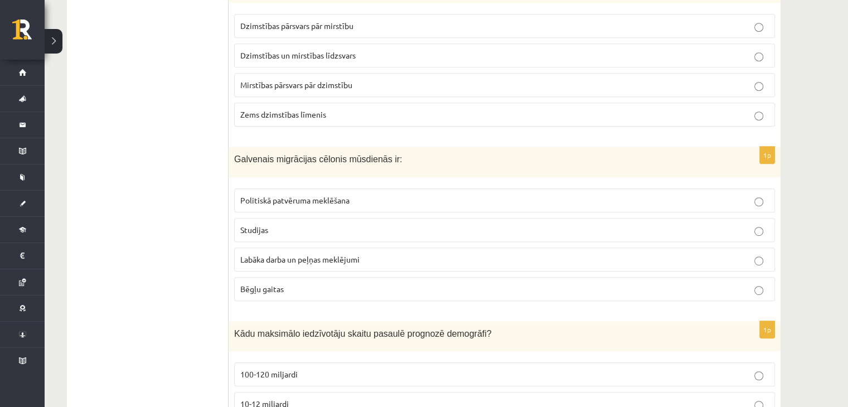
scroll to position [4846, 0]
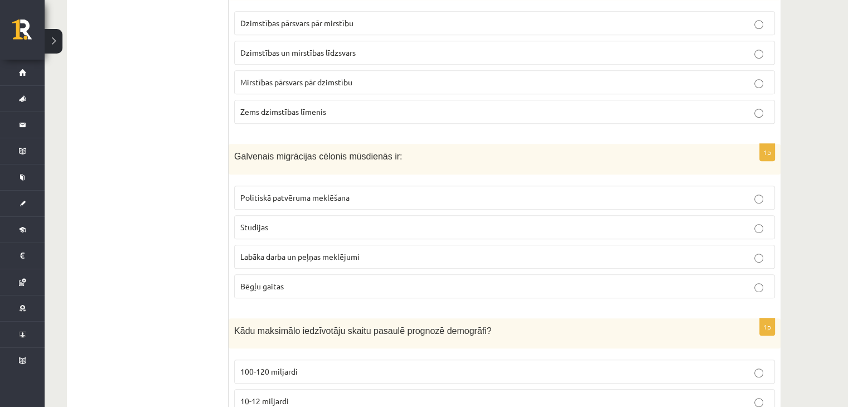
click at [259, 251] on span "Labāka darba un peļņas meklējumi" at bounding box center [299, 256] width 119 height 10
drag, startPoint x: 235, startPoint y: 130, endPoint x: 393, endPoint y: 119, distance: 158.1
click at [393, 144] on div "Galvenais migrācijas cēlonis mūsdienās ir:" at bounding box center [505, 159] width 552 height 31
drag, startPoint x: 240, startPoint y: 169, endPoint x: 309, endPoint y: 170, distance: 69.1
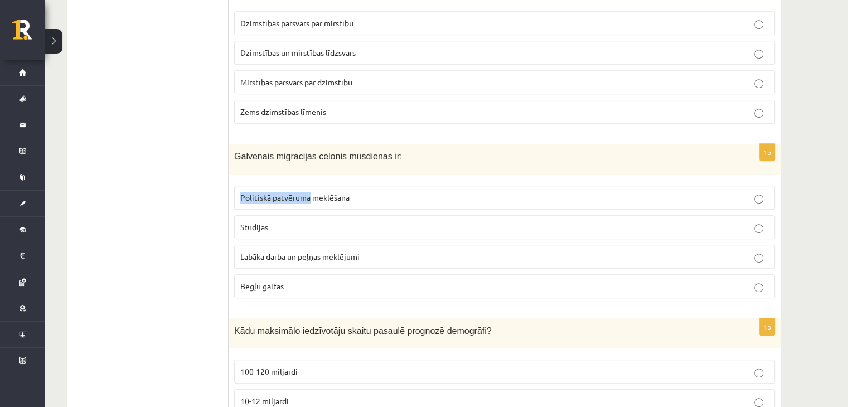
click at [309, 192] on span "Politiskā patvēruma meklēšana" at bounding box center [294, 197] width 109 height 10
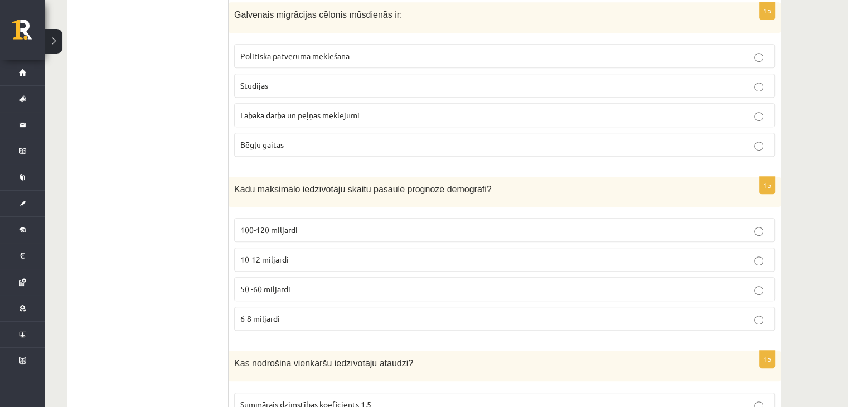
scroll to position [5013, 0]
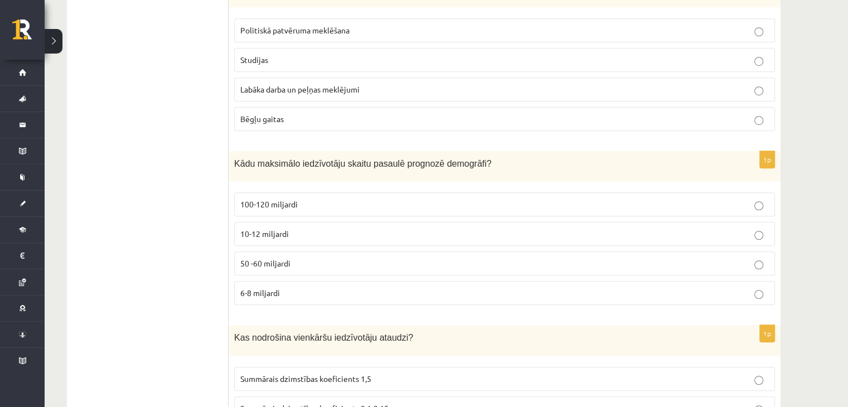
drag, startPoint x: 233, startPoint y: 135, endPoint x: 470, endPoint y: 144, distance: 237.6
click at [470, 151] on div "Kādu maksimālo iedzīvotāju skaitu pasaulē prognozē demogrāfi?" at bounding box center [505, 166] width 552 height 31
click at [317, 228] on p "10-12 miljardi" at bounding box center [504, 234] width 528 height 12
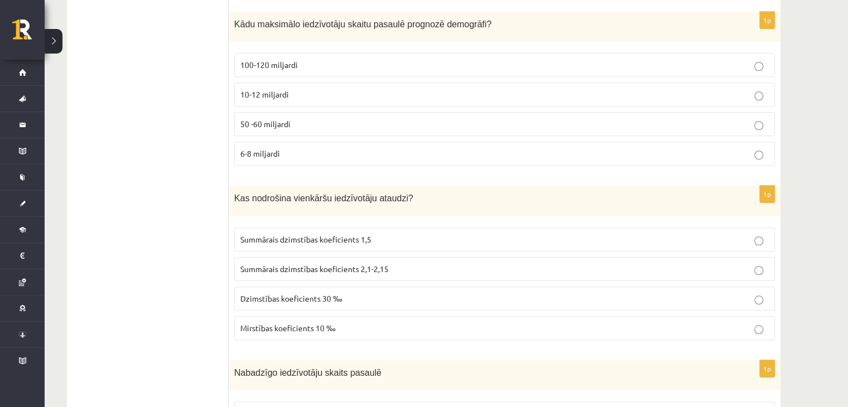
scroll to position [5180, 0]
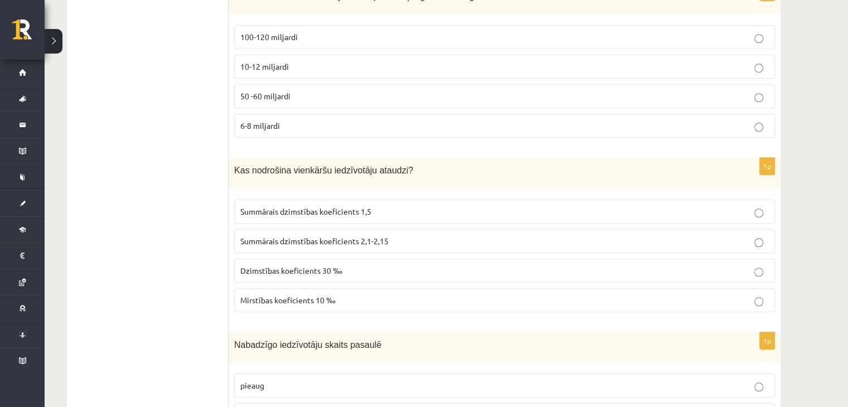
click at [343, 236] on span "Summārais dzimstības koeficients 2,1-2,15" at bounding box center [314, 241] width 148 height 10
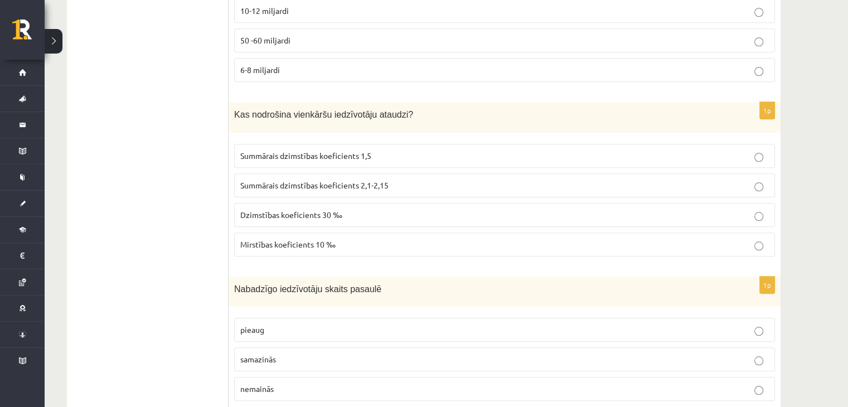
scroll to position [5243, 0]
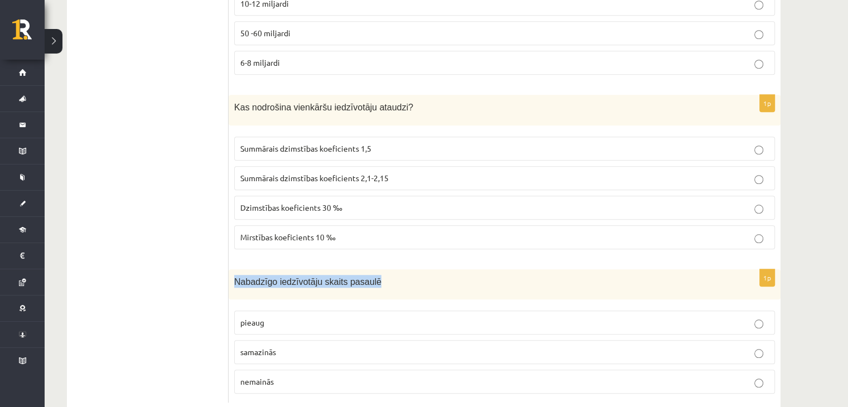
drag, startPoint x: 234, startPoint y: 252, endPoint x: 370, endPoint y: 252, distance: 136.0
click at [370, 275] on p "Nabadzīgo iedzīvotāju skaits pasaulē" at bounding box center [476, 281] width 485 height 13
click at [268, 317] on p "pieaug" at bounding box center [504, 323] width 528 height 12
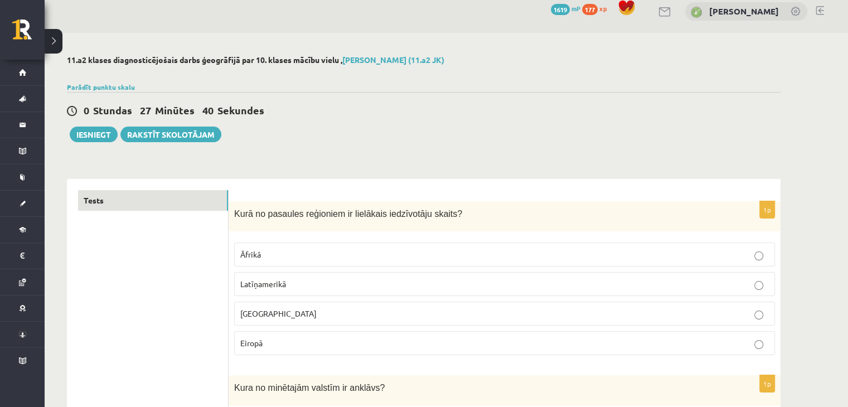
scroll to position [0, 0]
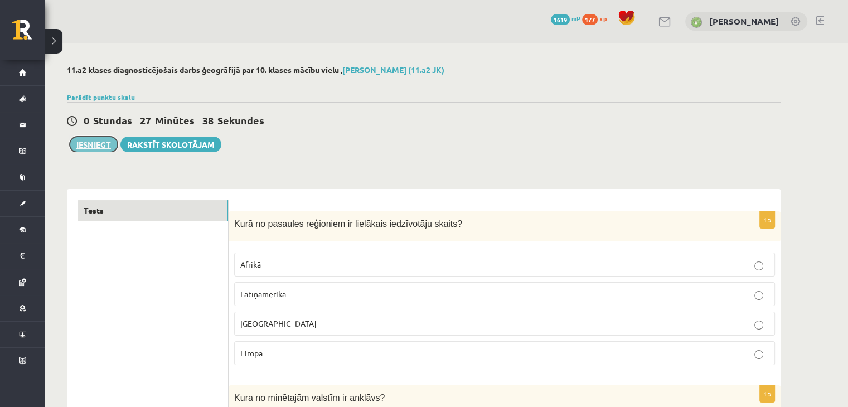
click at [88, 146] on button "Iesniegt" at bounding box center [94, 145] width 48 height 16
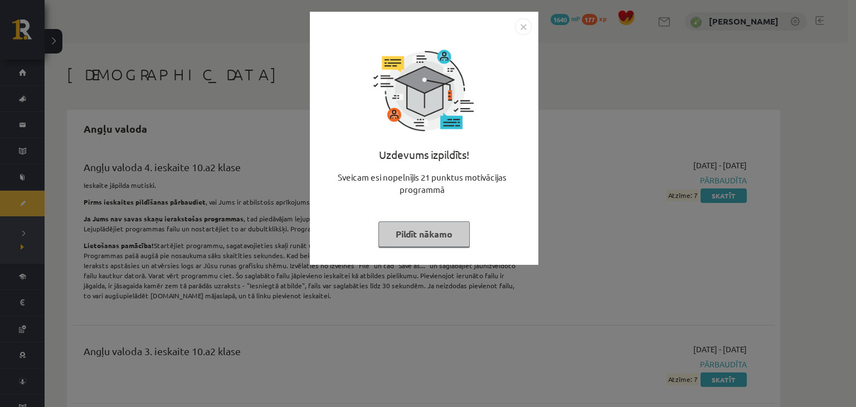
click at [446, 231] on button "Pildīt nākamo" at bounding box center [423, 234] width 91 height 26
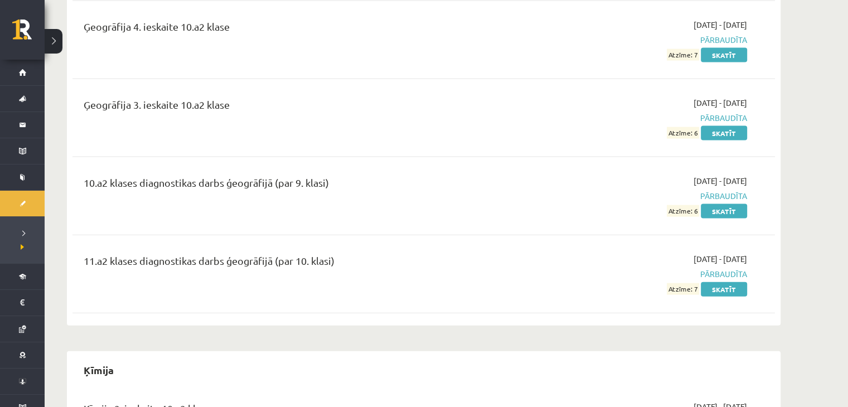
scroll to position [2397, 0]
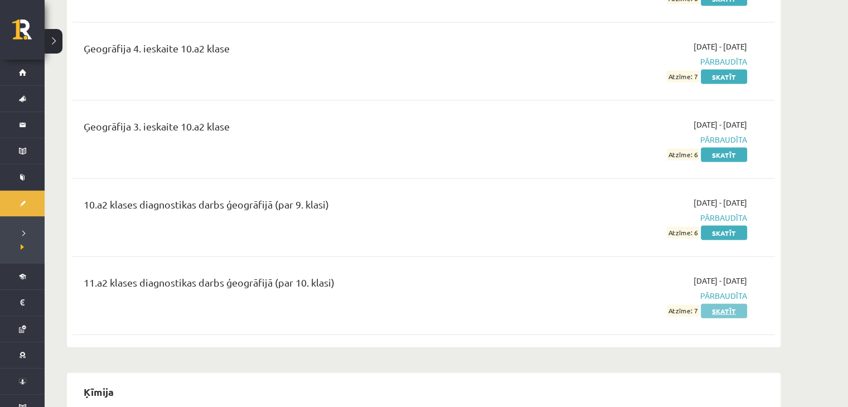
click at [720, 304] on link "Skatīt" at bounding box center [724, 311] width 46 height 14
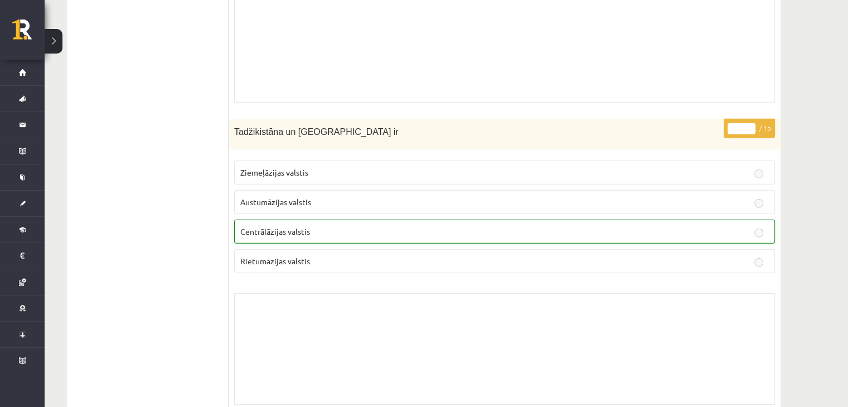
scroll to position [7445, 0]
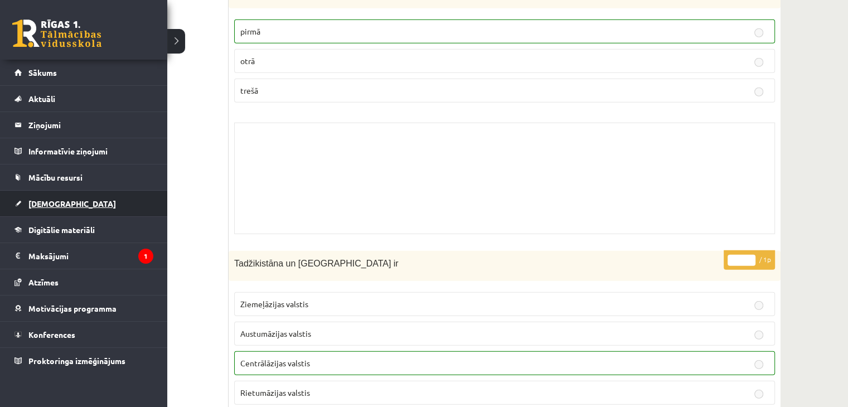
click at [69, 207] on link "[DEMOGRAPHIC_DATA]" at bounding box center [83, 204] width 139 height 26
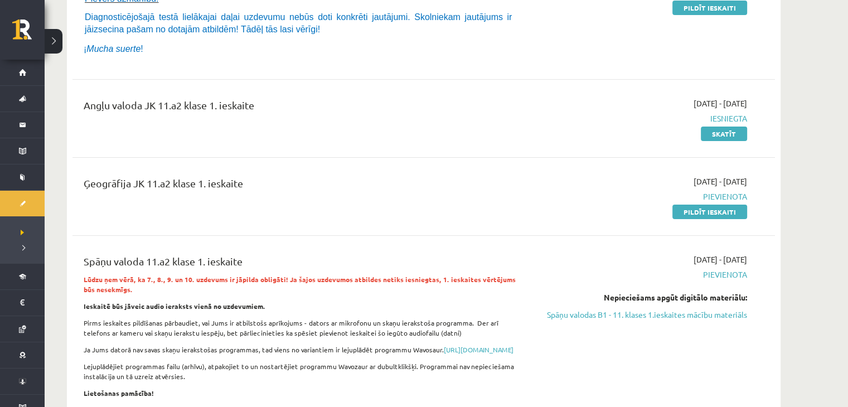
scroll to position [56, 0]
